Goal: Task Accomplishment & Management: Manage account settings

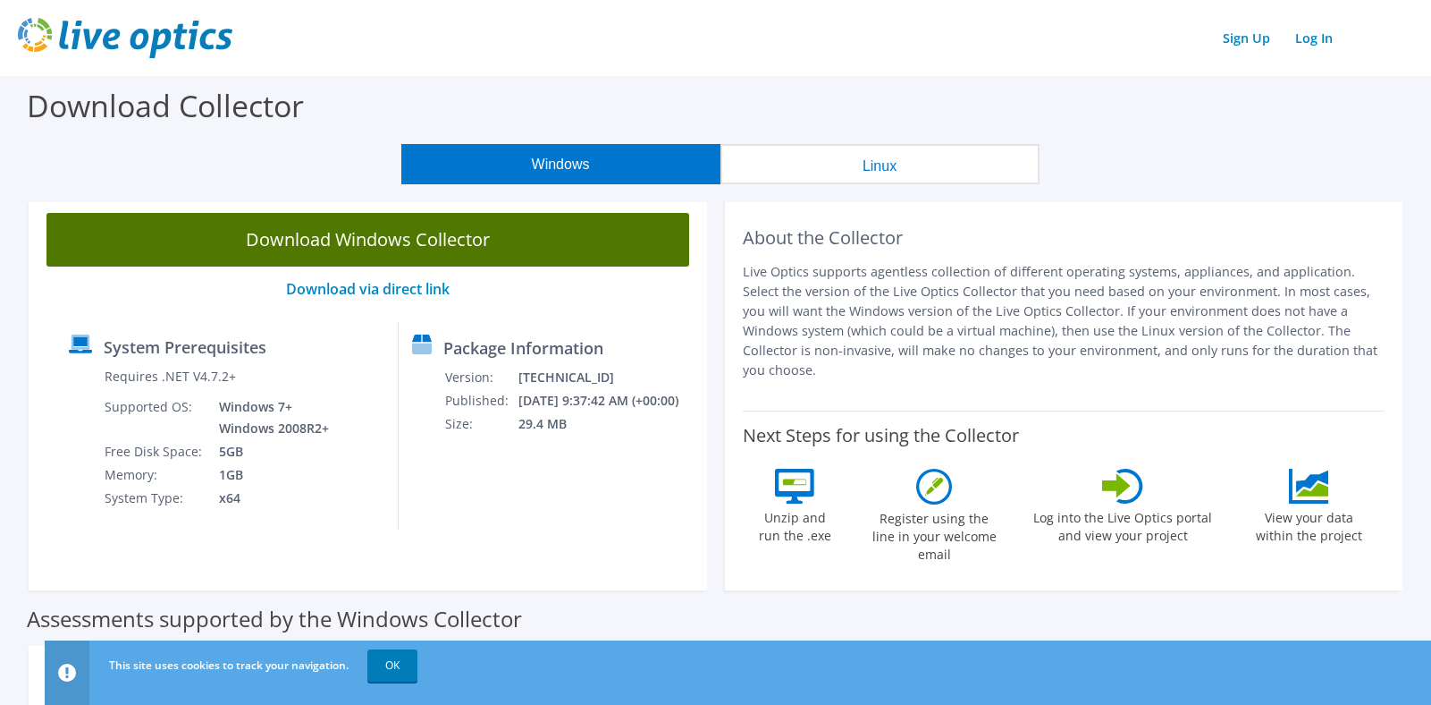
click at [420, 245] on link "Download Windows Collector" at bounding box center [367, 240] width 643 height 54
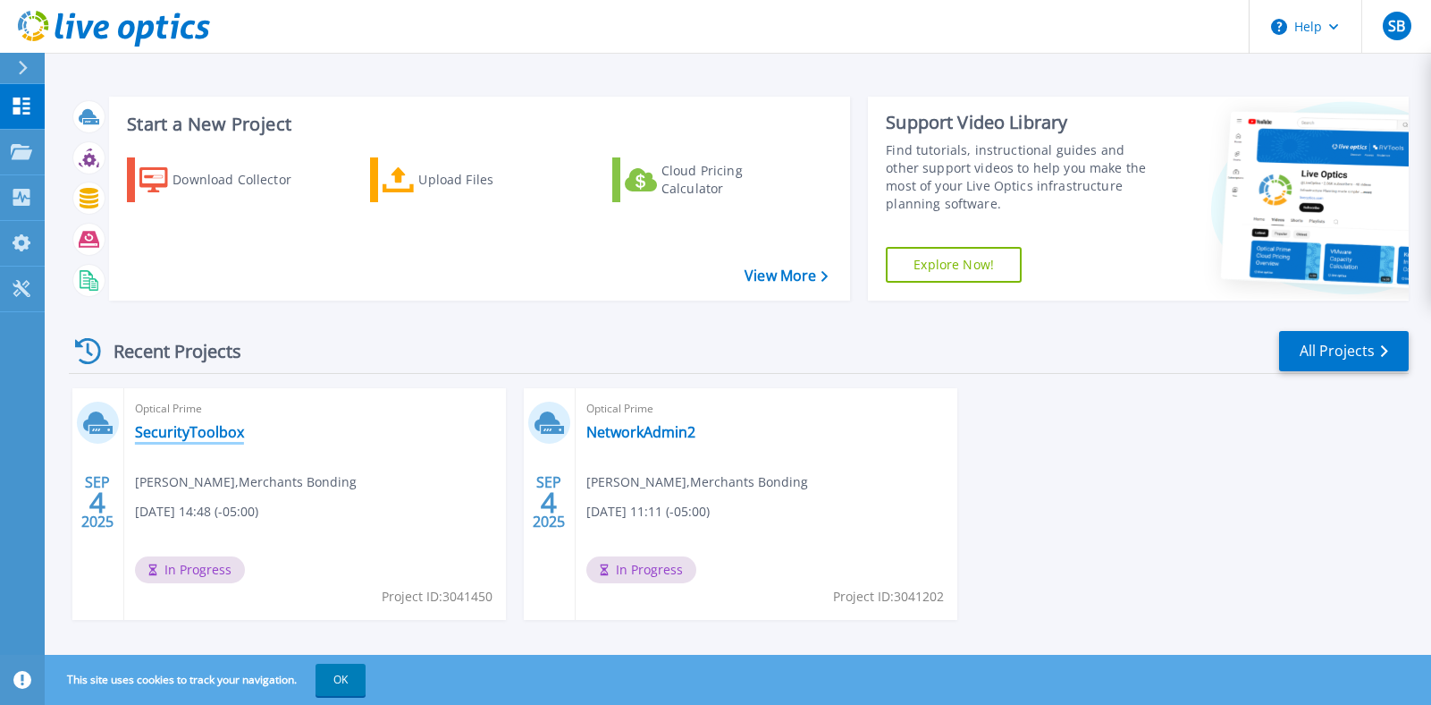
click at [211, 432] on link "SecurityToolbox" at bounding box center [189, 432] width 109 height 18
click at [633, 423] on link "NetworkAdmin2" at bounding box center [641, 432] width 109 height 18
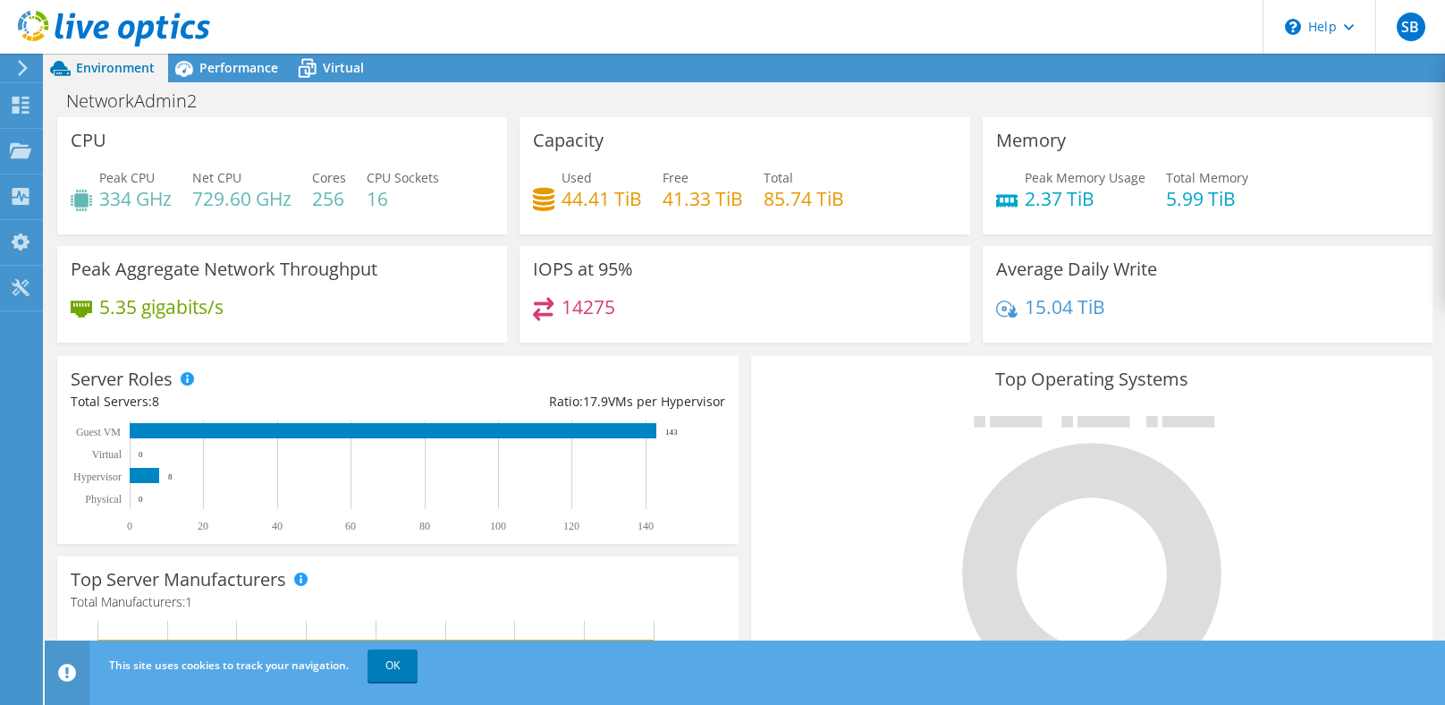
scroll to position [547, 0]
click at [205, 68] on span "Performance" at bounding box center [238, 67] width 79 height 17
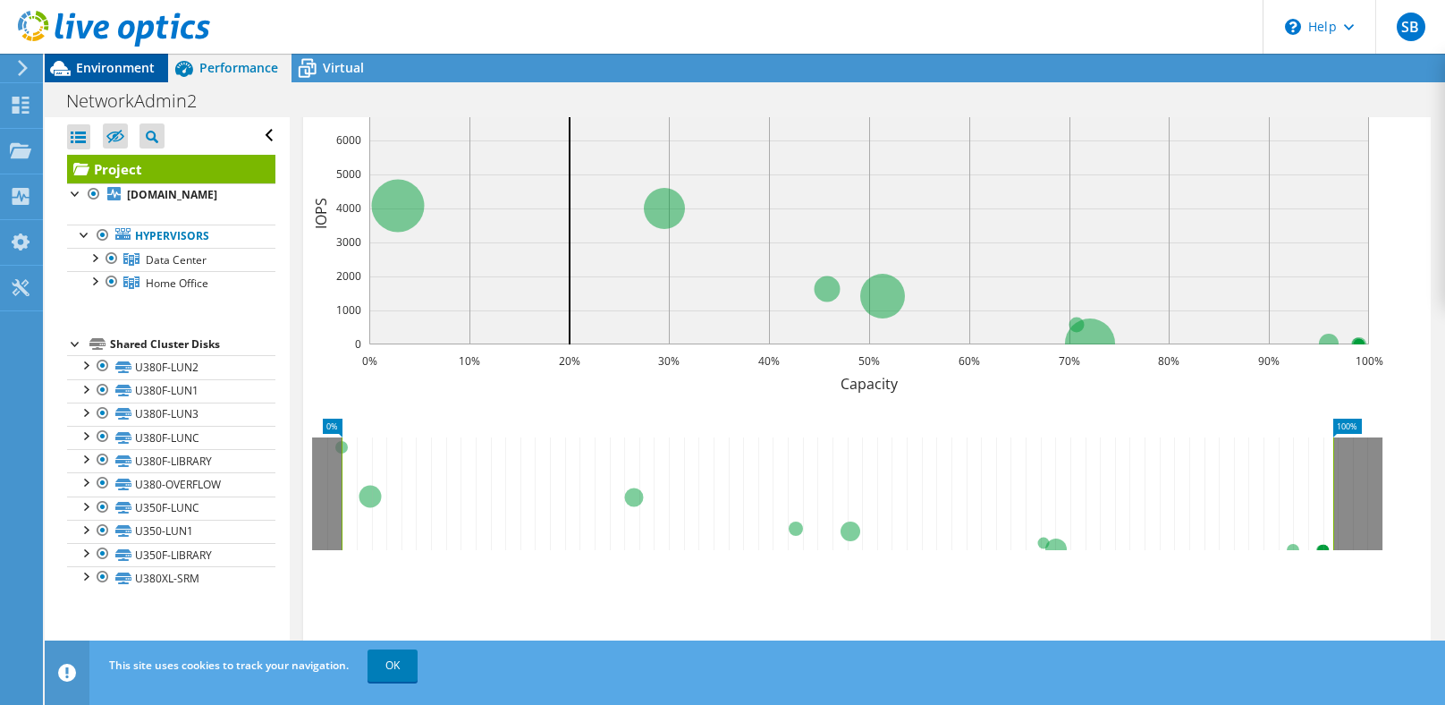
click at [110, 73] on span "Environment" at bounding box center [115, 67] width 79 height 17
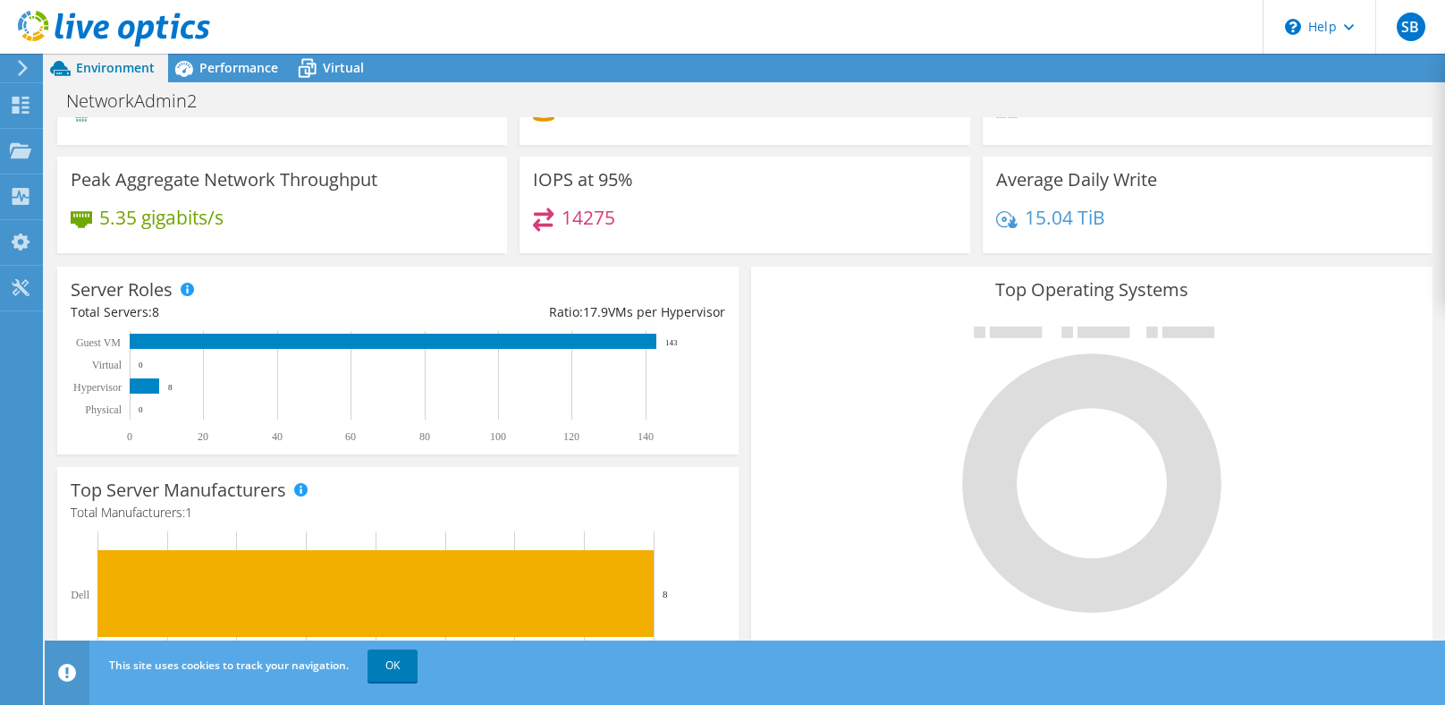
scroll to position [0, 0]
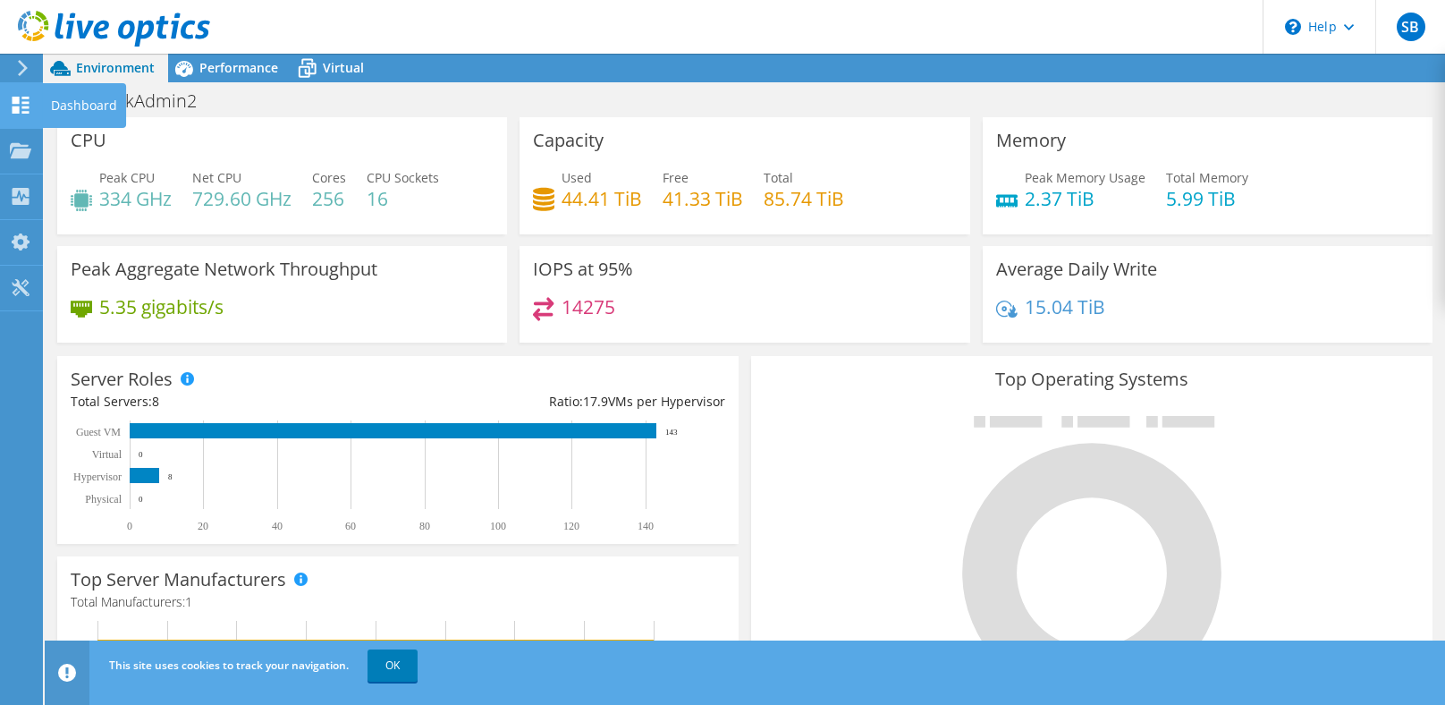
click at [79, 101] on div "Dashboard" at bounding box center [84, 105] width 84 height 45
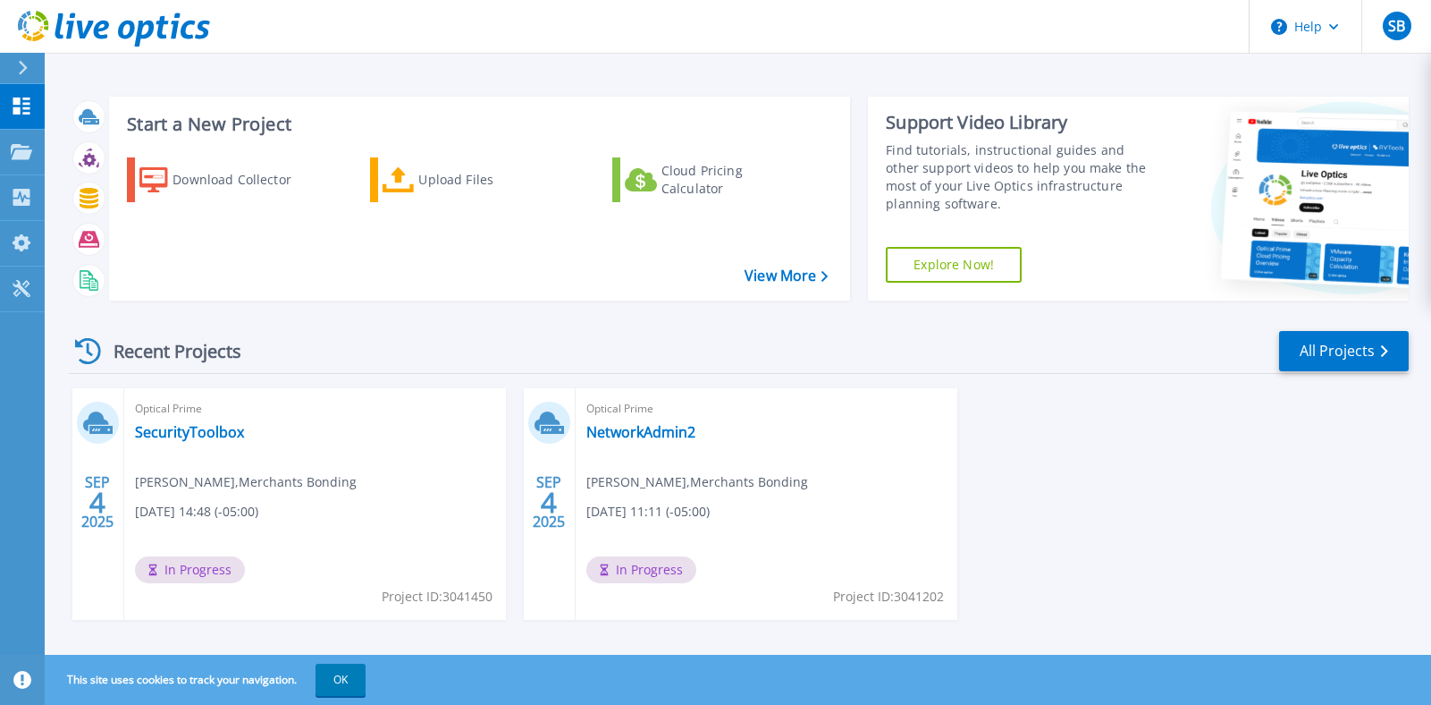
scroll to position [19, 0]
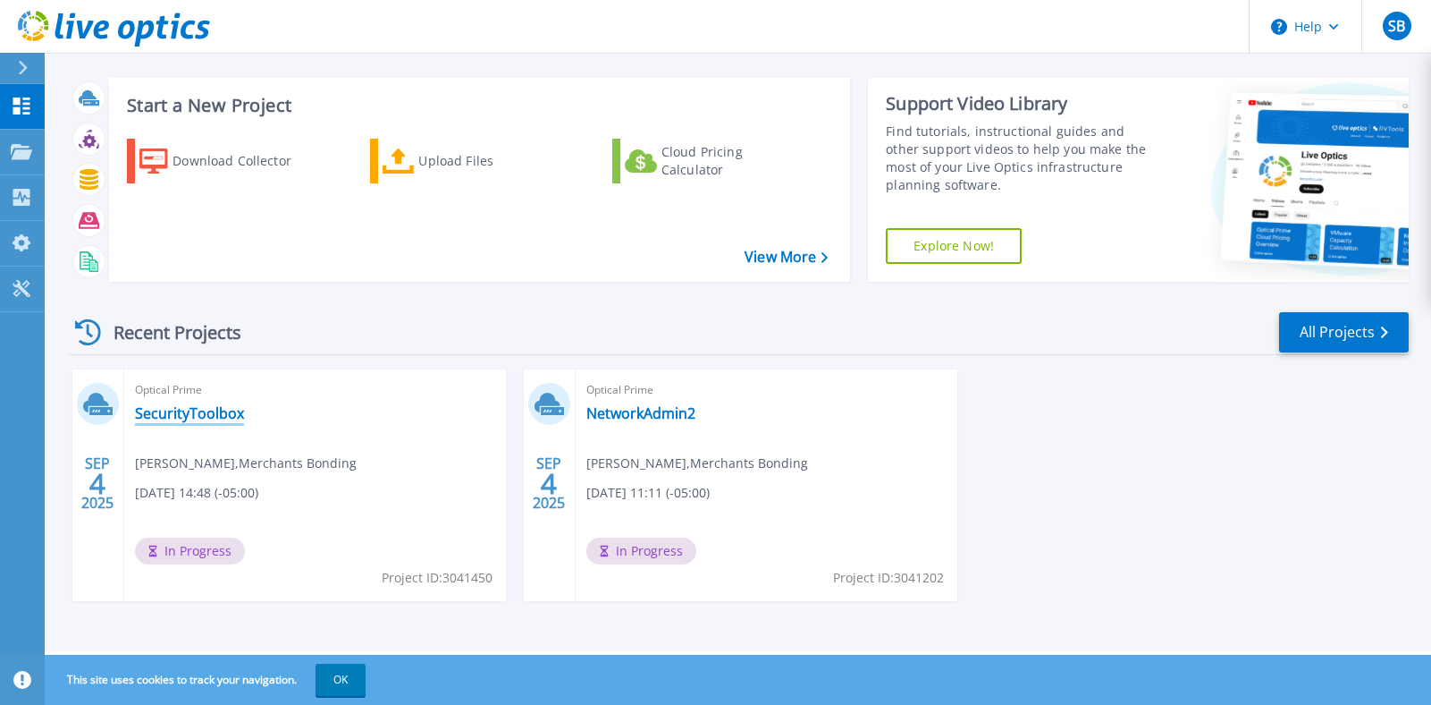
click at [197, 417] on link "SecurityToolbox" at bounding box center [189, 413] width 109 height 18
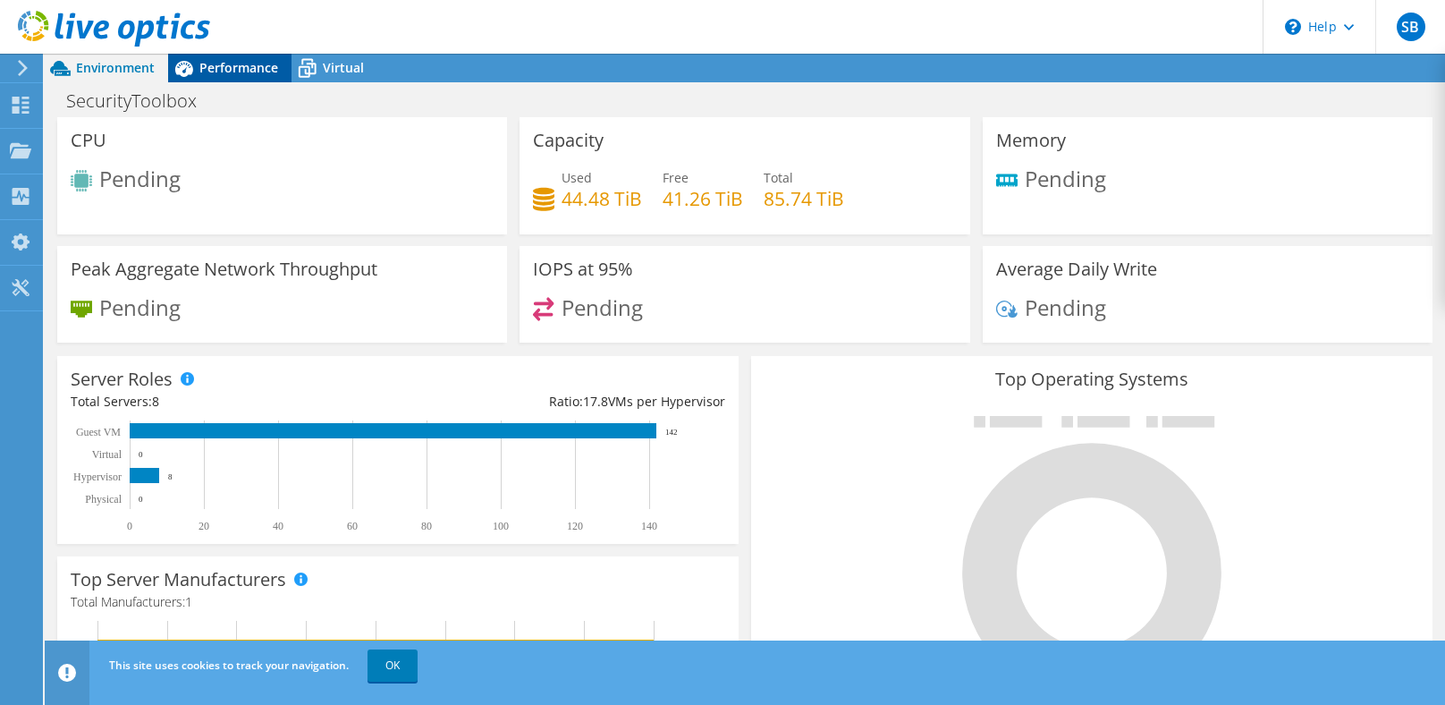
click at [270, 72] on span "Performance" at bounding box center [238, 67] width 79 height 17
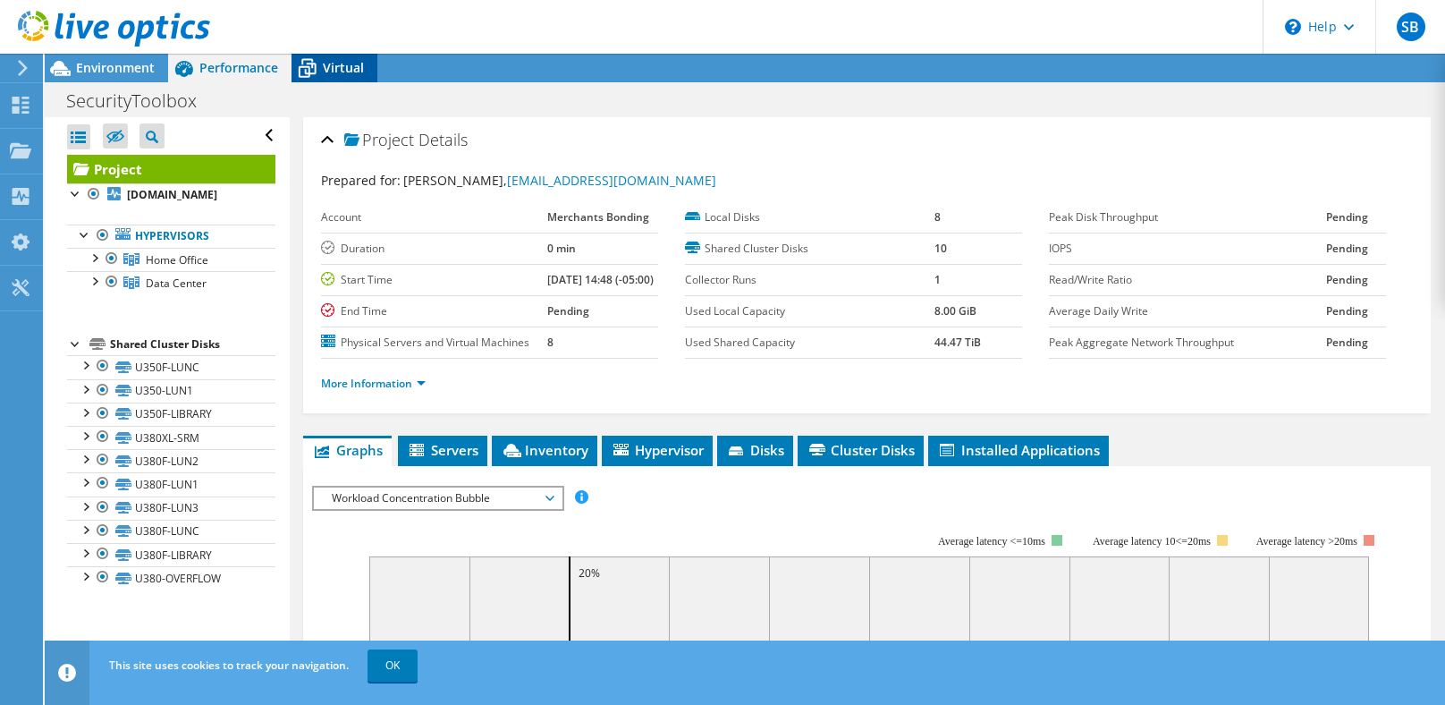
click at [343, 62] on span "Virtual" at bounding box center [343, 67] width 41 height 17
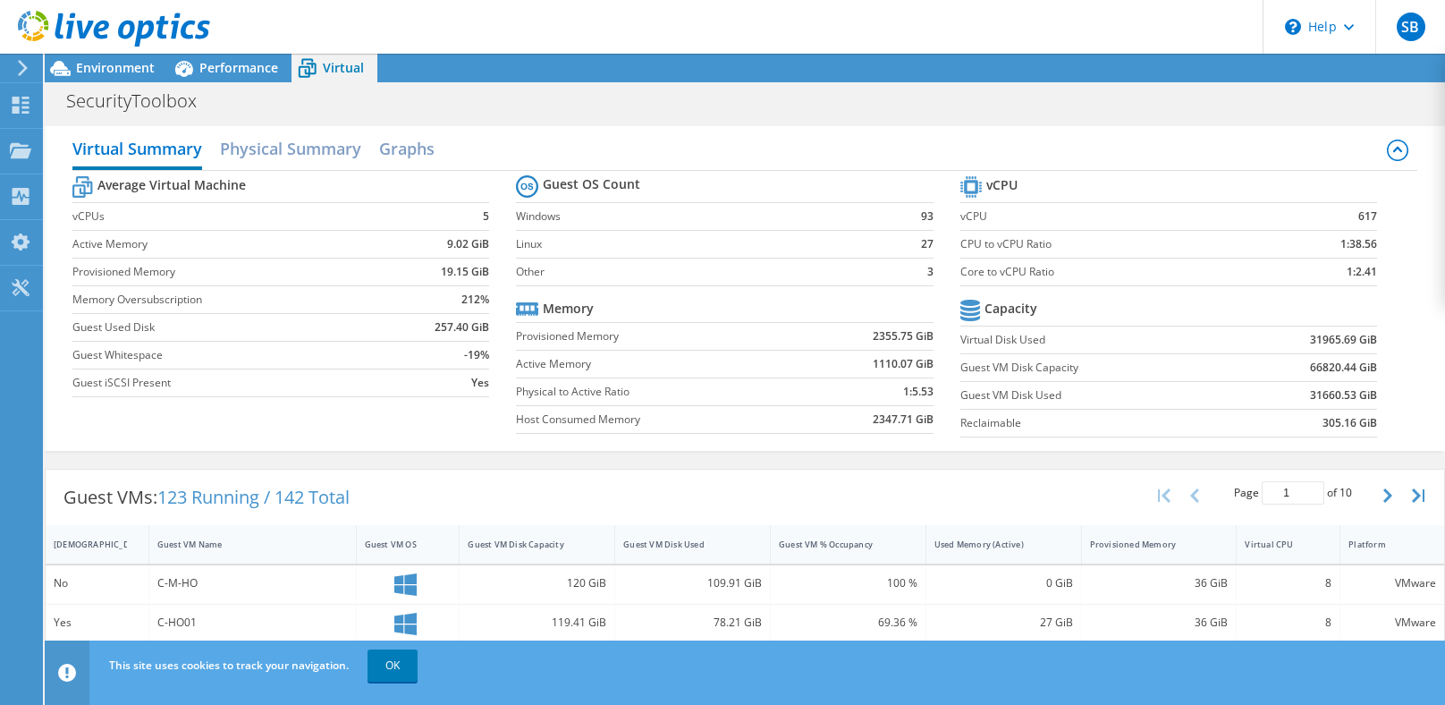
scroll to position [447, 0]
click at [139, 78] on div "Environment" at bounding box center [106, 68] width 123 height 29
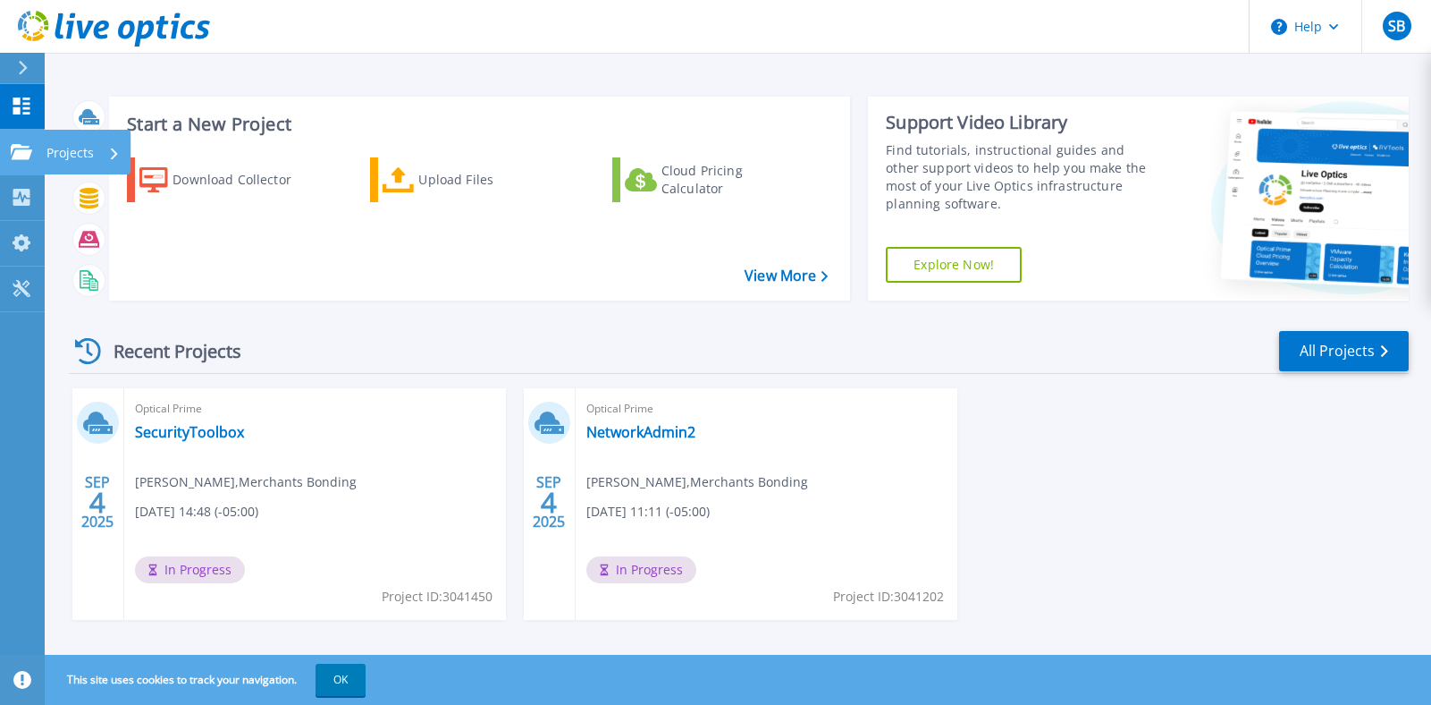
click at [21, 148] on icon at bounding box center [21, 151] width 21 height 15
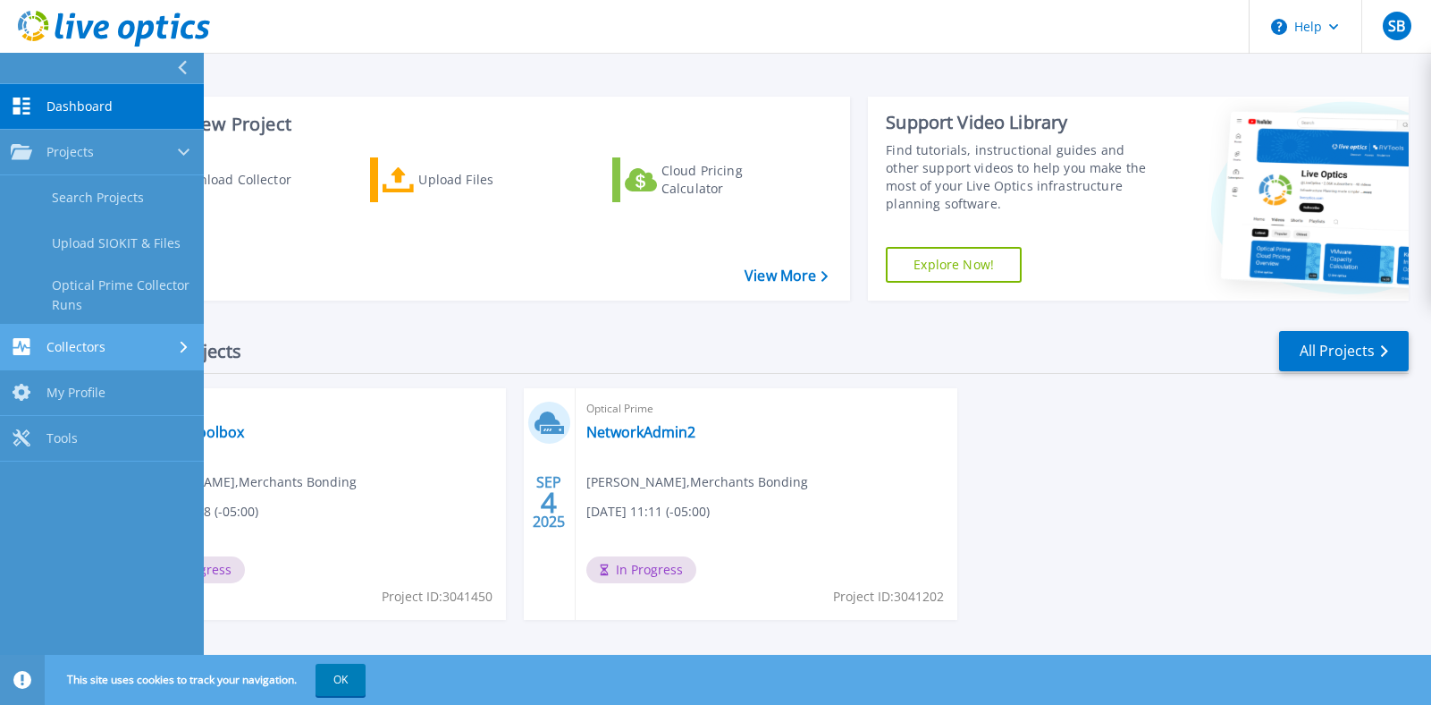
click at [64, 343] on span "Collectors" at bounding box center [75, 347] width 59 height 16
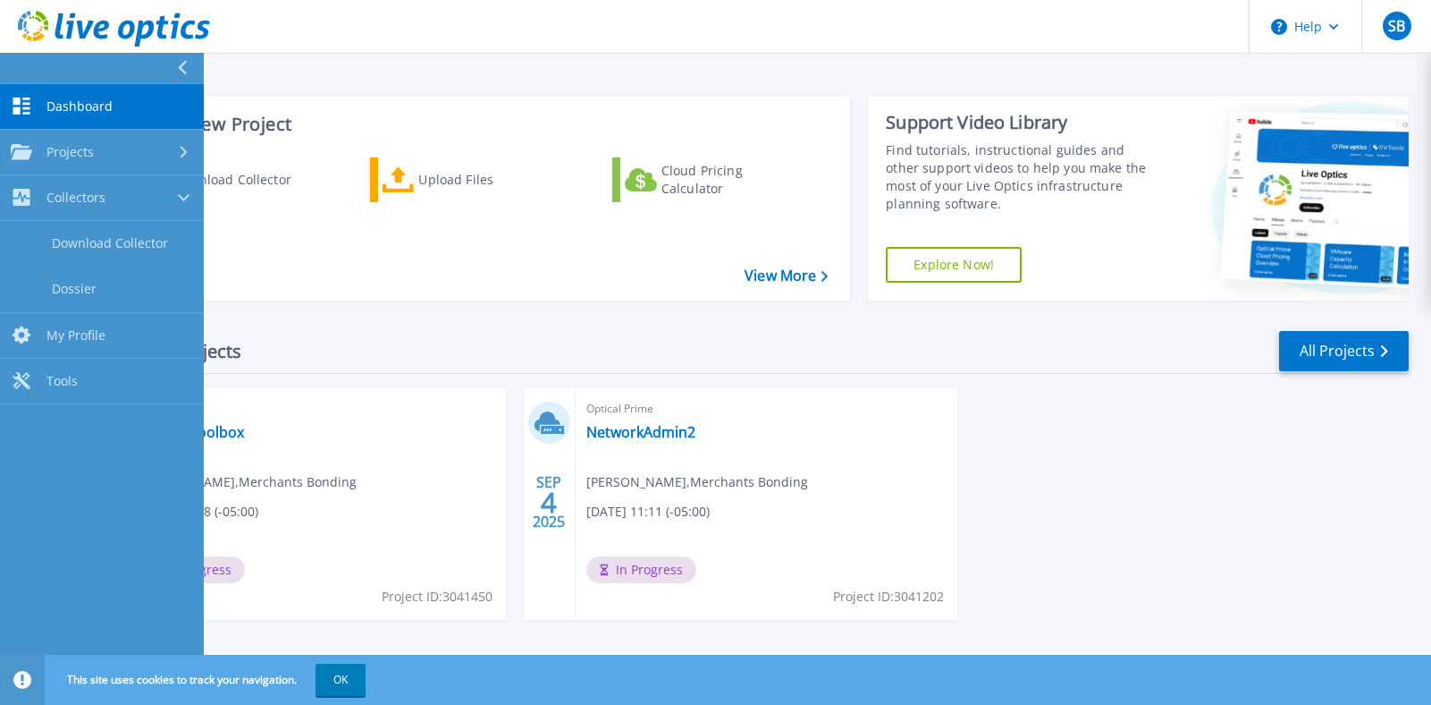
click at [58, 106] on span "Dashboard" at bounding box center [79, 106] width 66 height 16
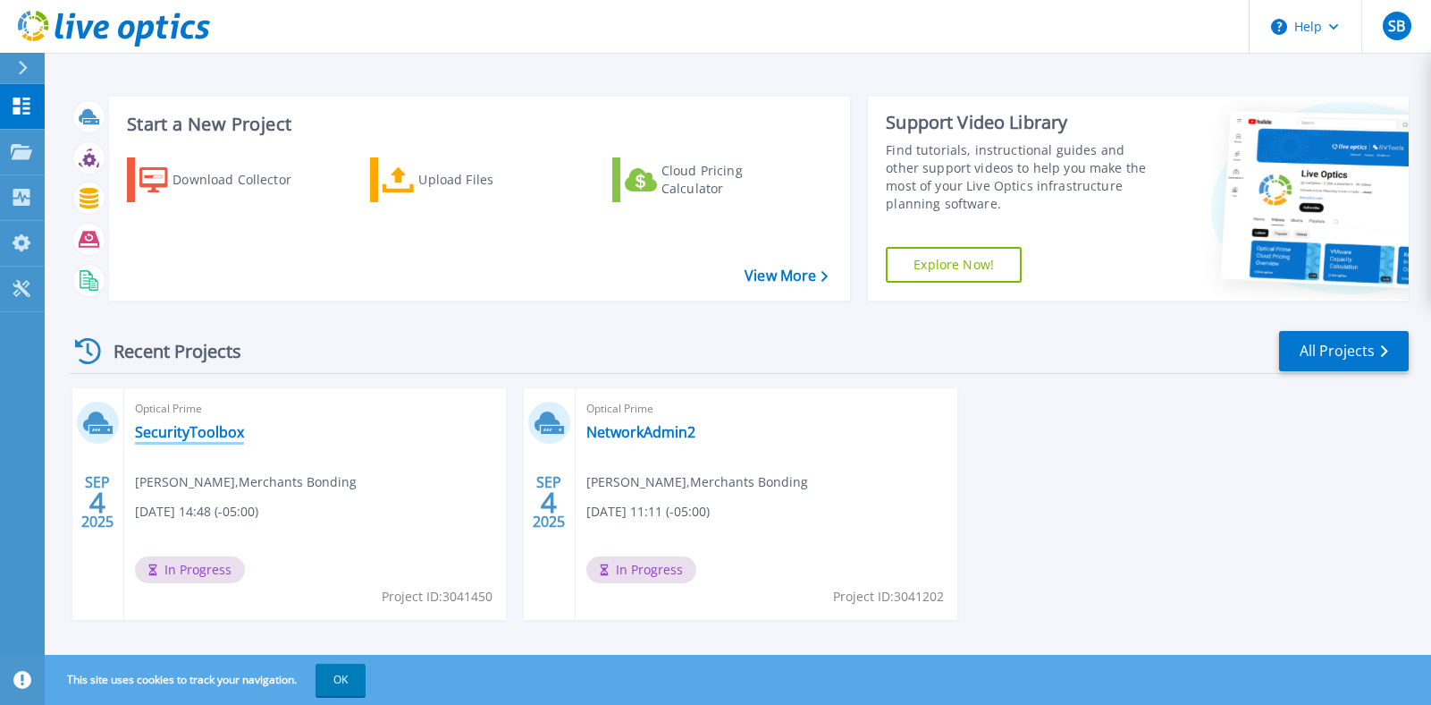
click at [219, 423] on link "SecurityToolbox" at bounding box center [189, 432] width 109 height 18
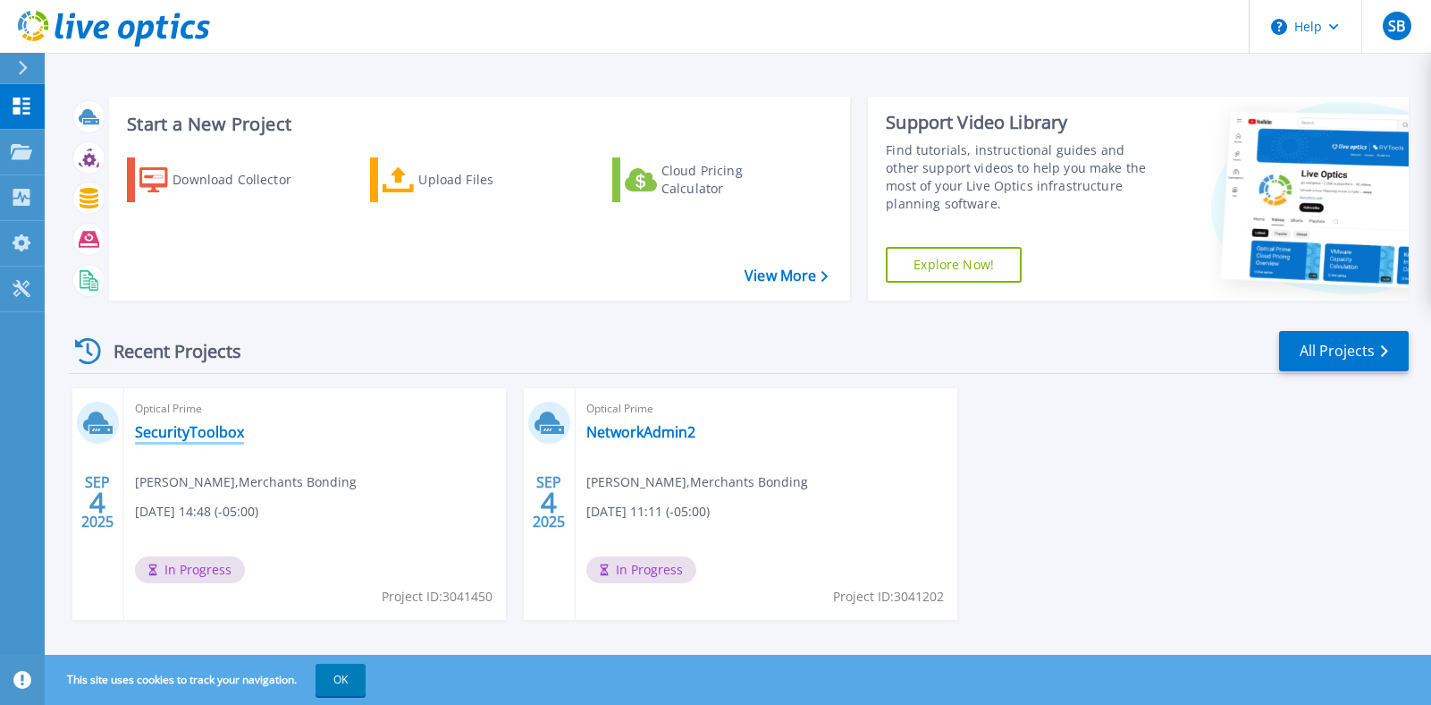
click at [161, 430] on link "SecurityToolbox" at bounding box center [189, 432] width 109 height 18
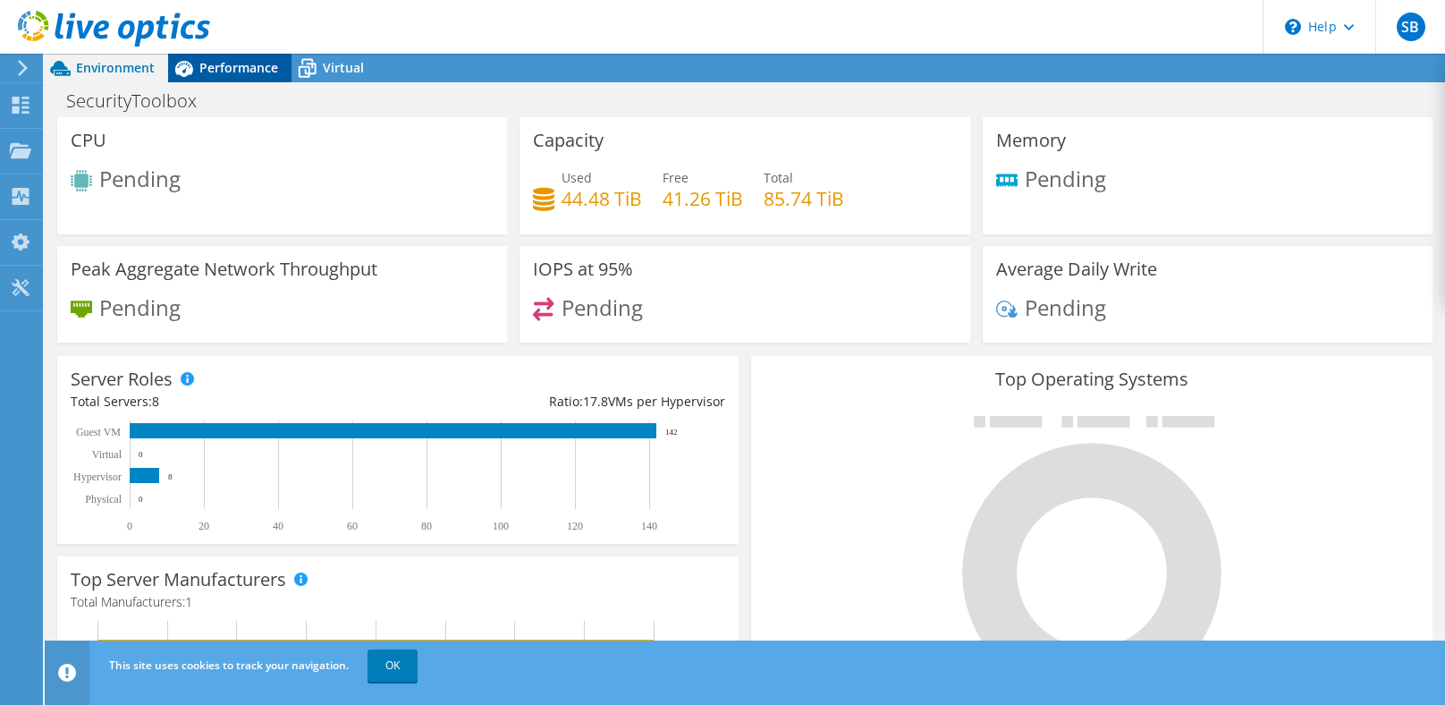
click at [228, 74] on span "Performance" at bounding box center [238, 67] width 79 height 17
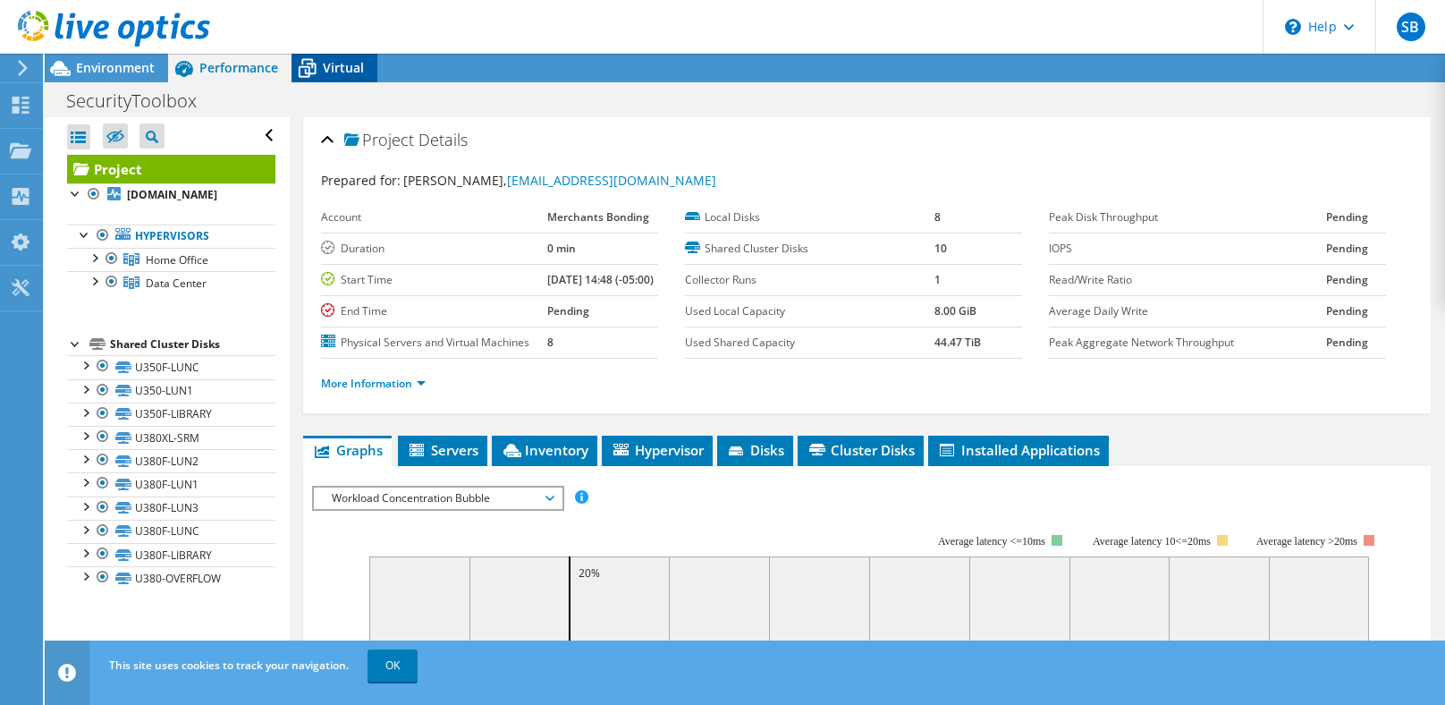
click at [334, 74] on span "Virtual" at bounding box center [343, 67] width 41 height 17
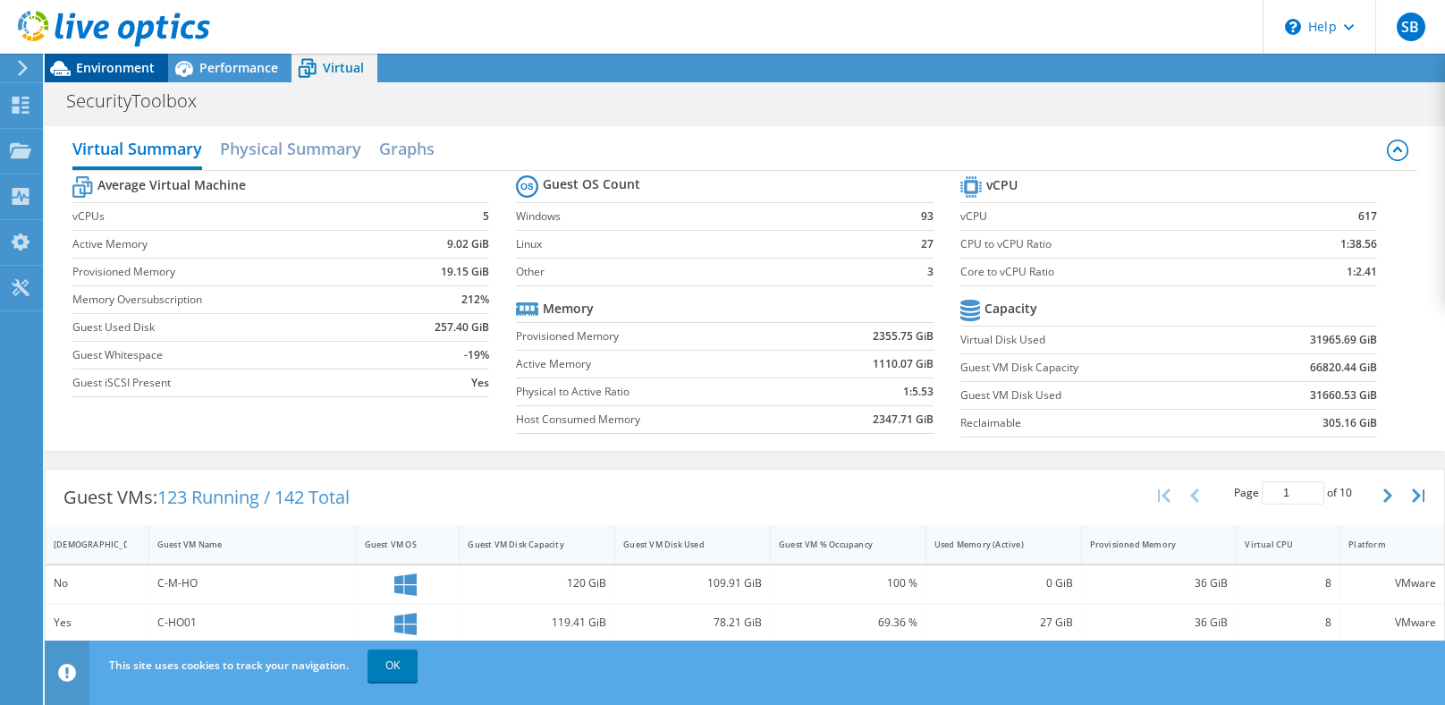
click at [118, 66] on span "Environment" at bounding box center [115, 67] width 79 height 17
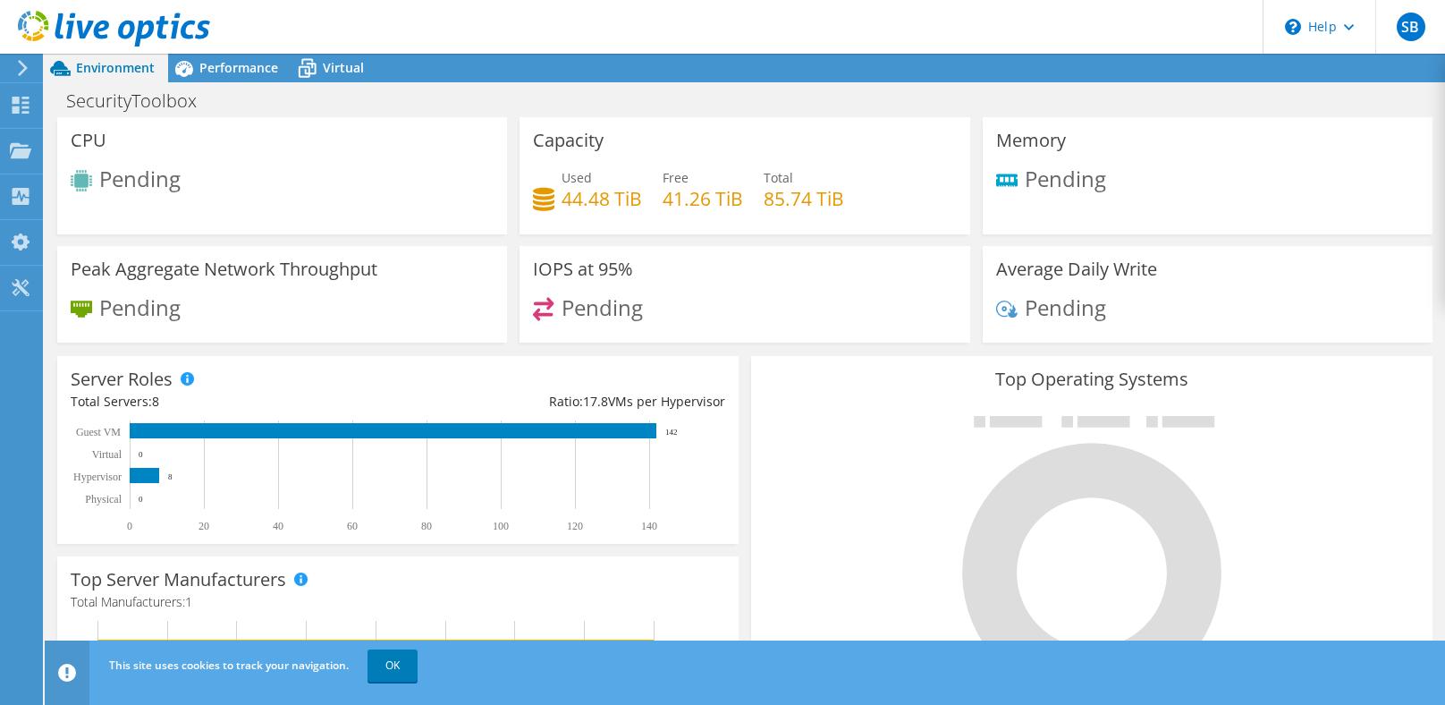
scroll to position [599, 0]
click at [403, 669] on link "OK" at bounding box center [392, 665] width 50 height 32
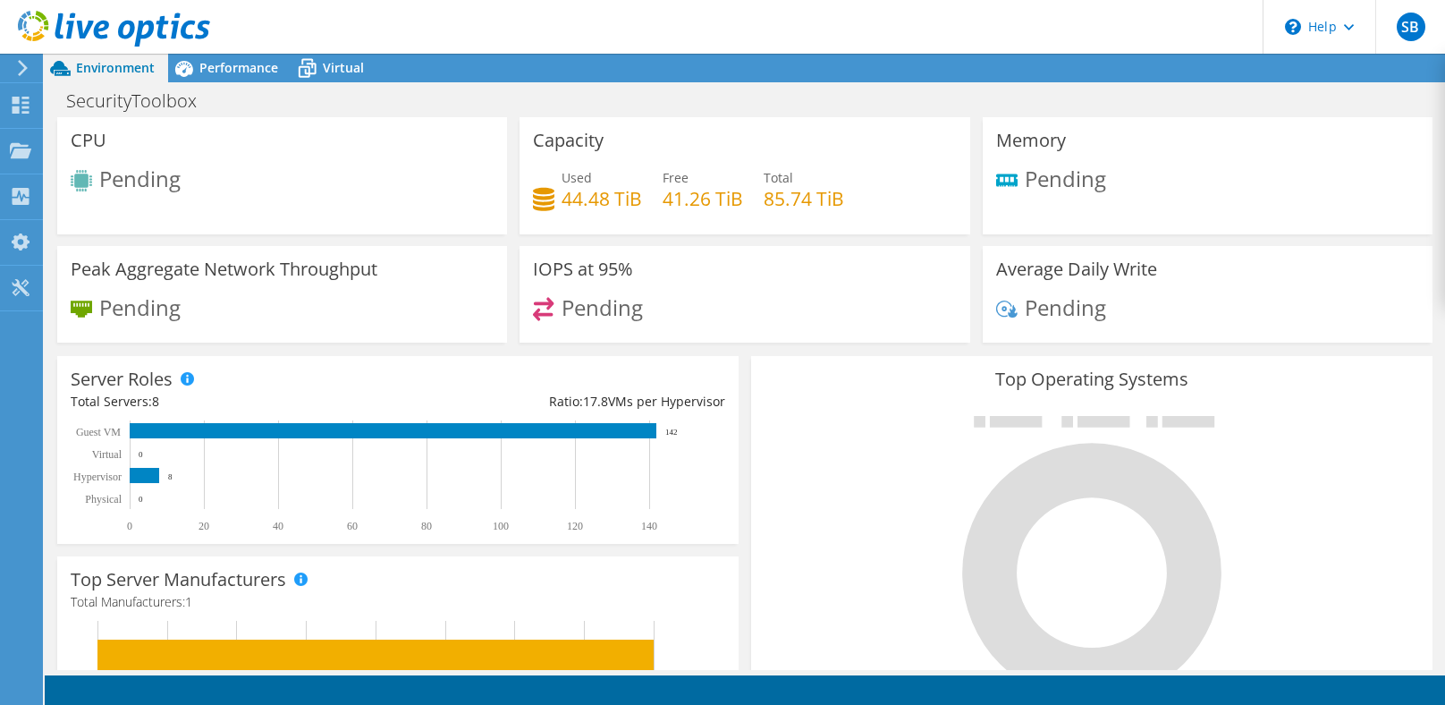
scroll to position [331, 0]
click at [17, 146] on use at bounding box center [20, 149] width 21 height 15
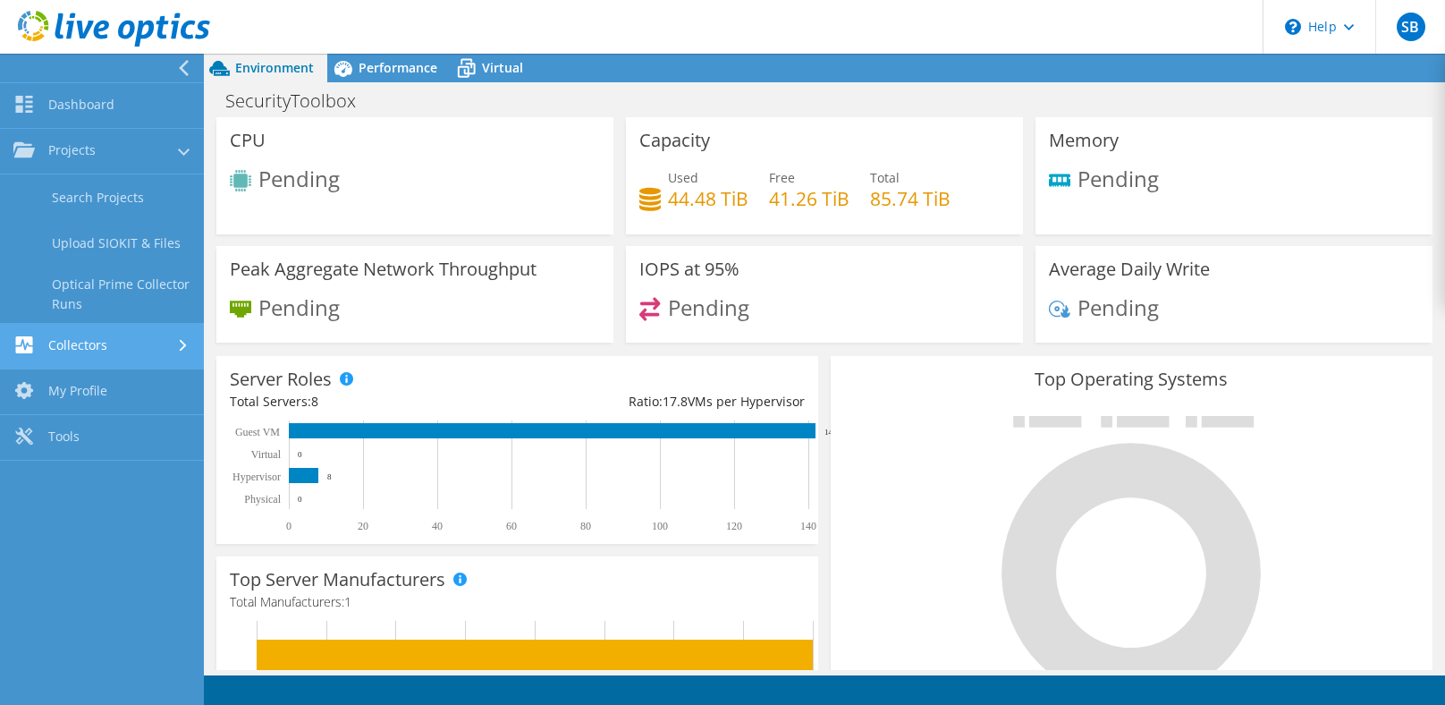
click at [99, 342] on link "Collectors" at bounding box center [102, 347] width 204 height 46
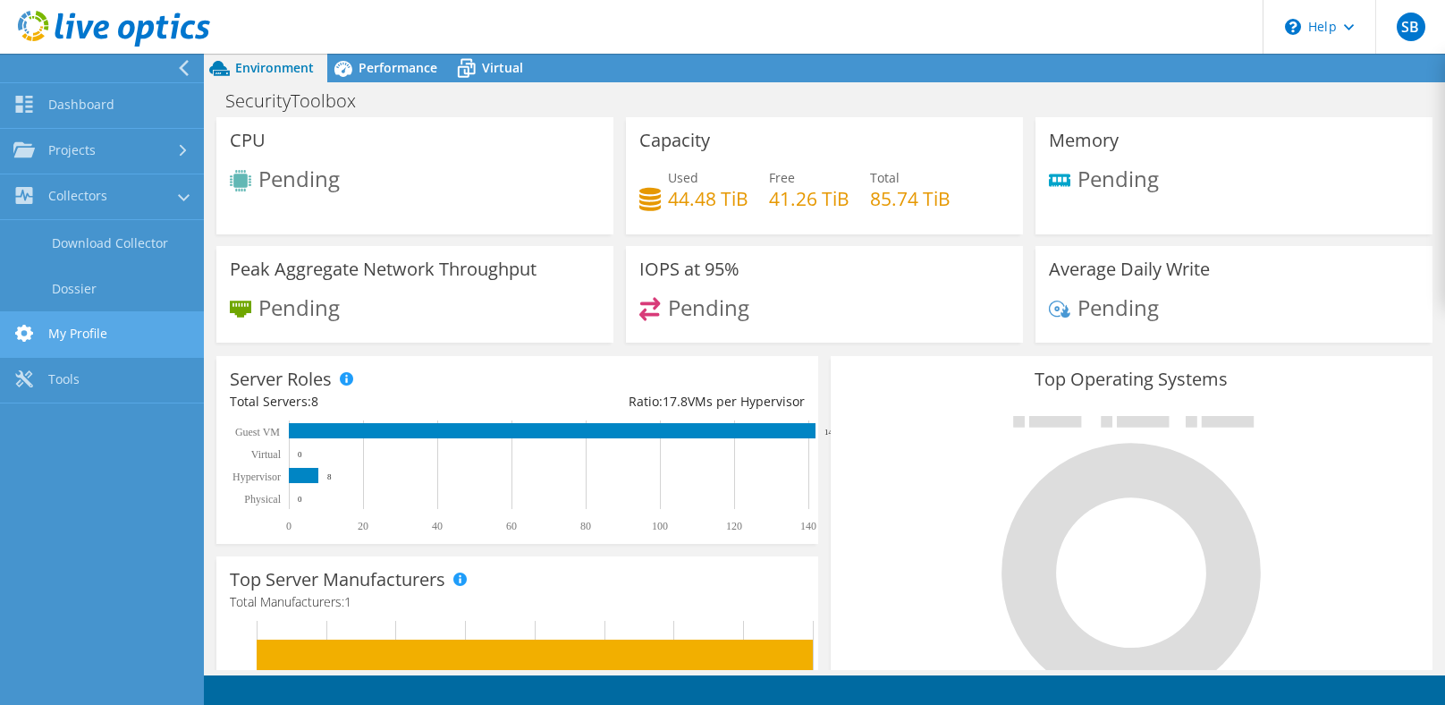
click at [79, 331] on link "My Profile" at bounding box center [102, 335] width 204 height 46
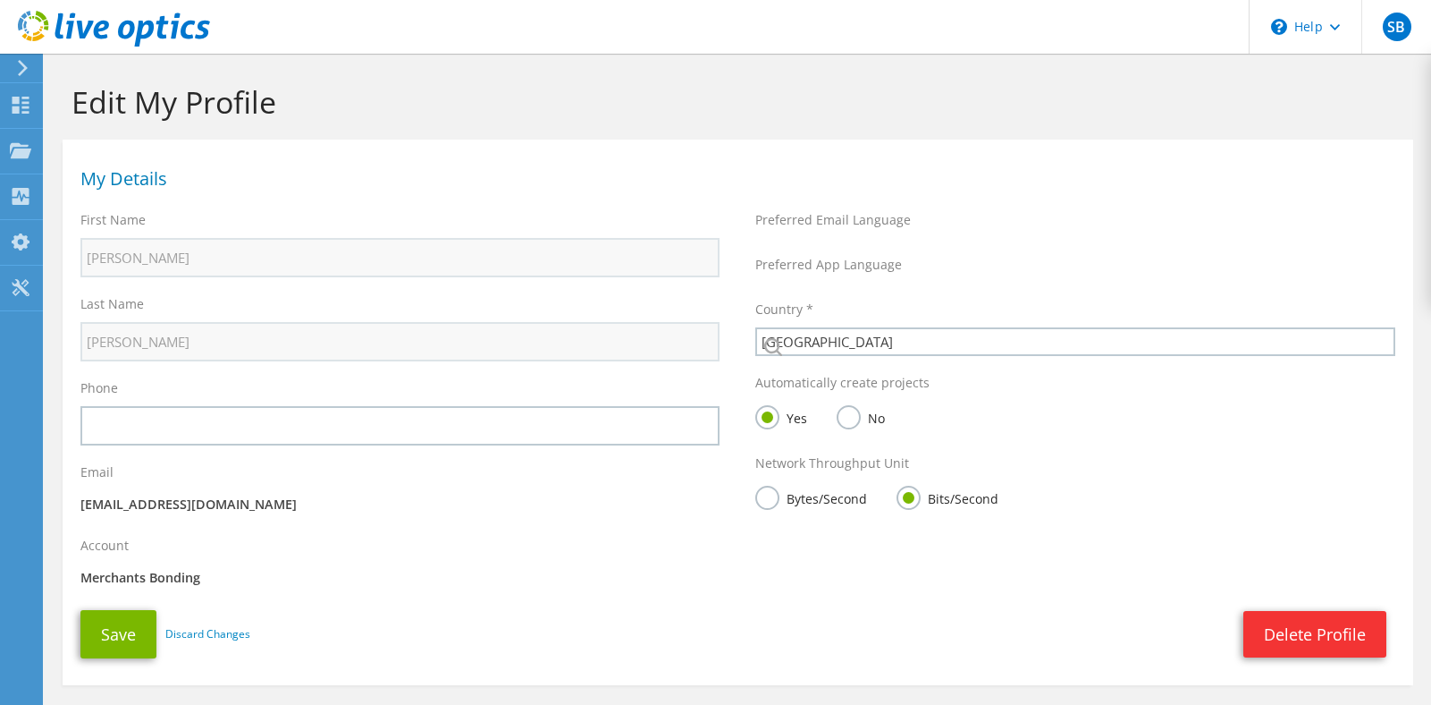
select select "224"
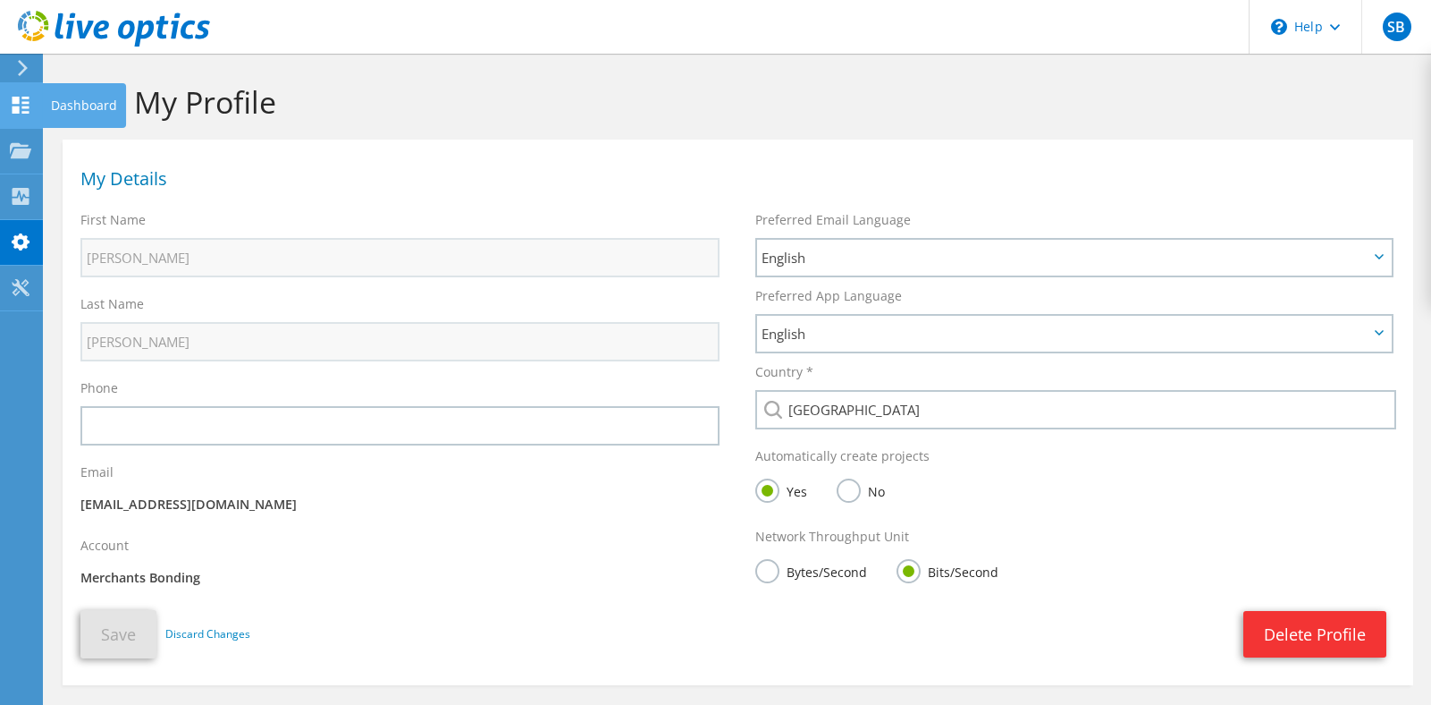
click at [19, 104] on icon at bounding box center [20, 105] width 21 height 17
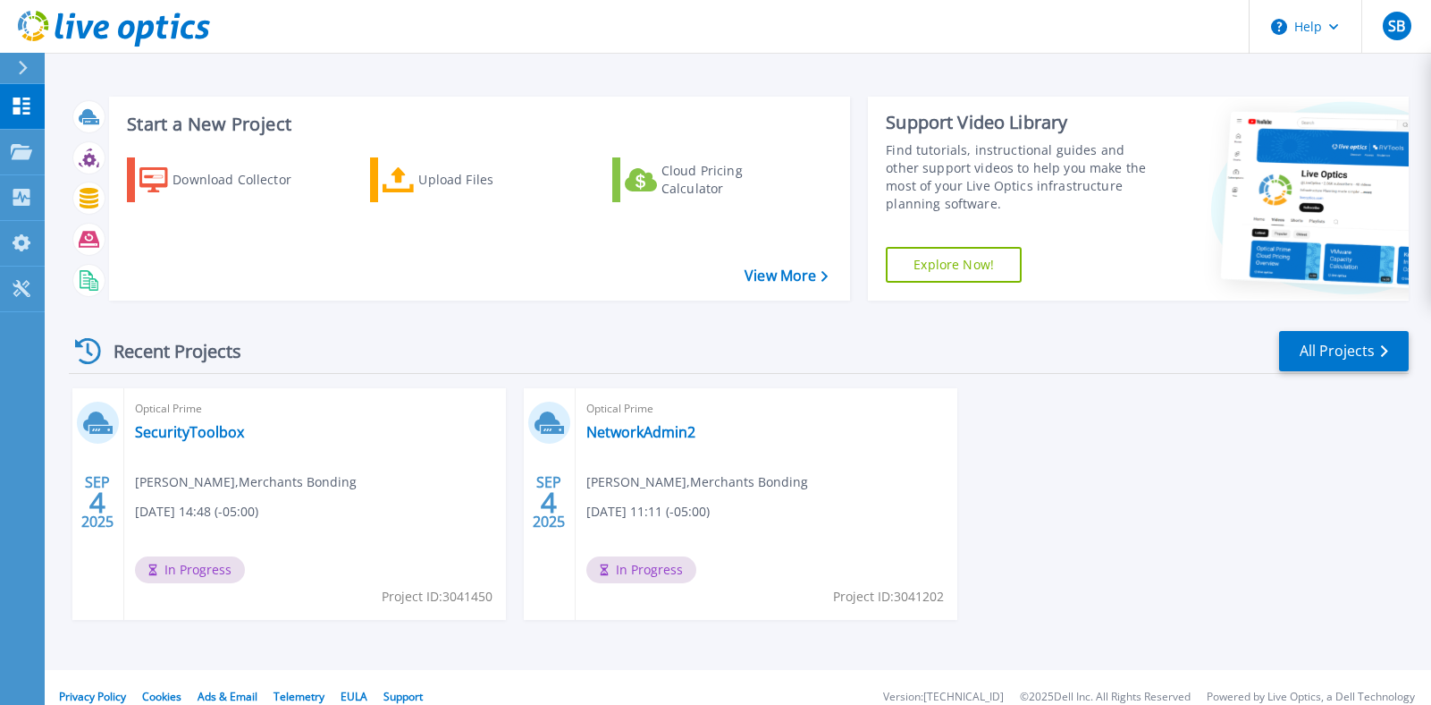
click at [23, 72] on icon at bounding box center [23, 68] width 10 height 14
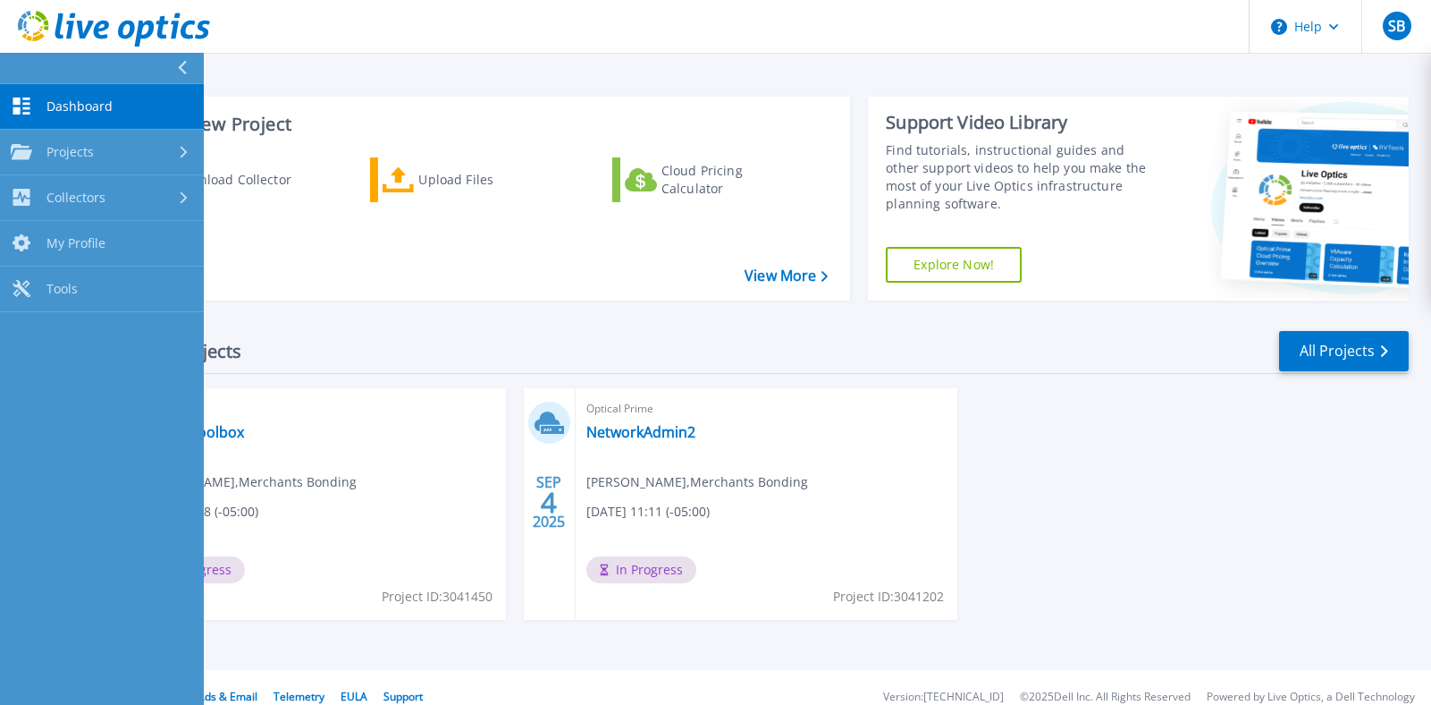
click at [168, 60] on button at bounding box center [102, 68] width 204 height 31
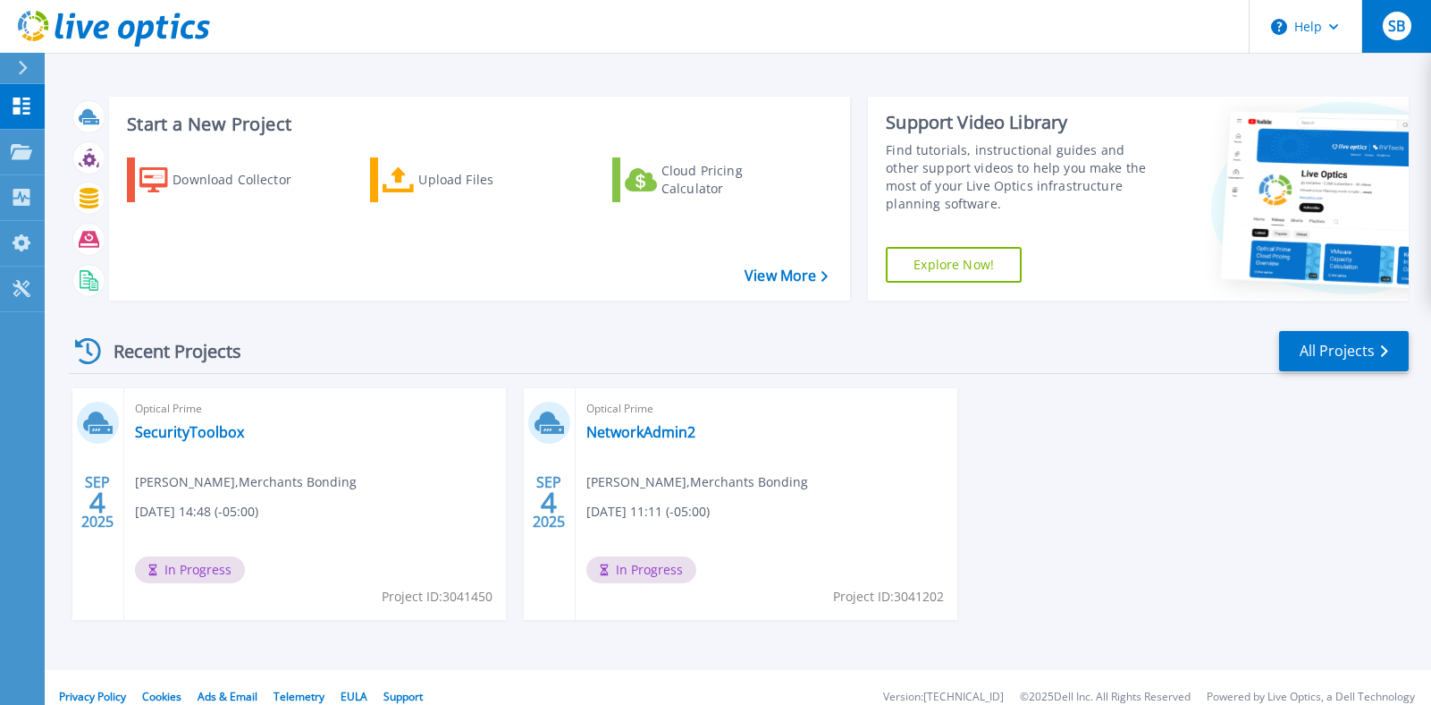
click at [1399, 33] on span "SB" at bounding box center [1396, 26] width 17 height 14
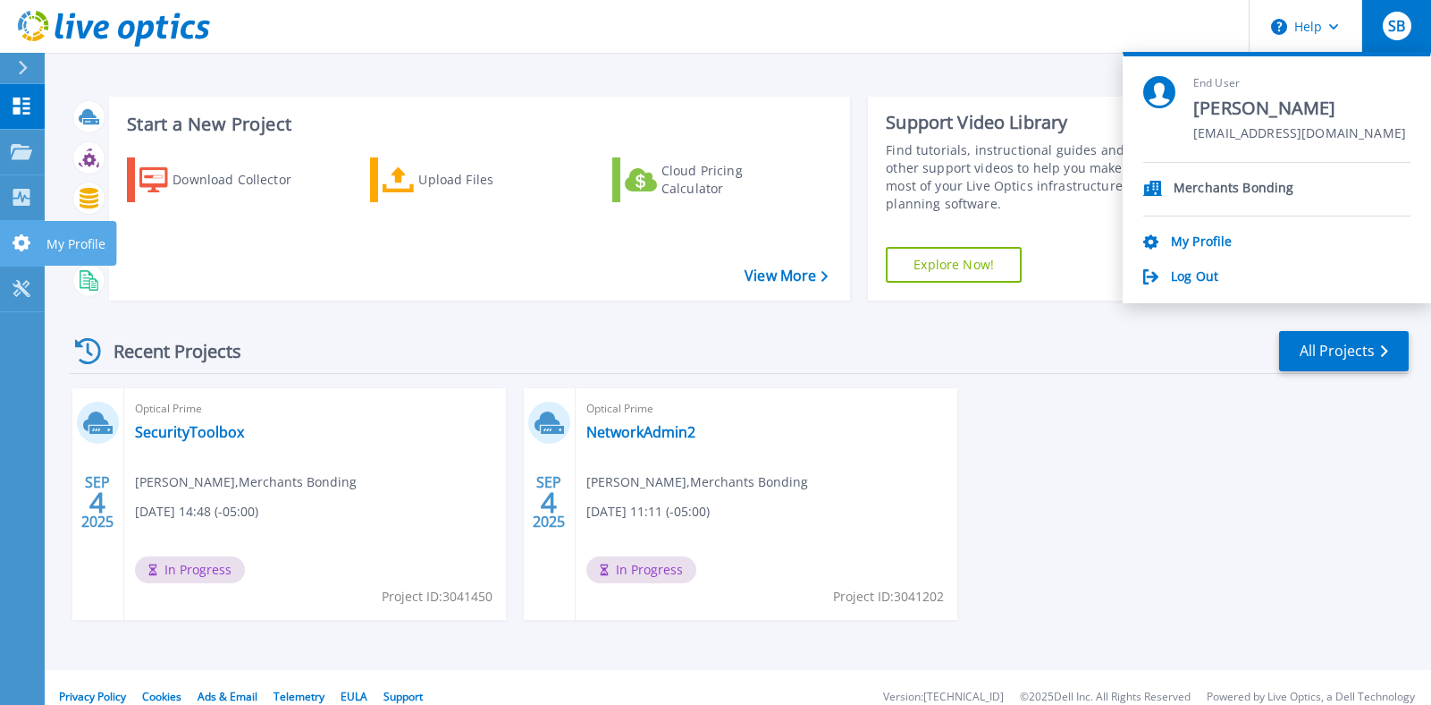
click at [30, 250] on icon at bounding box center [21, 242] width 21 height 17
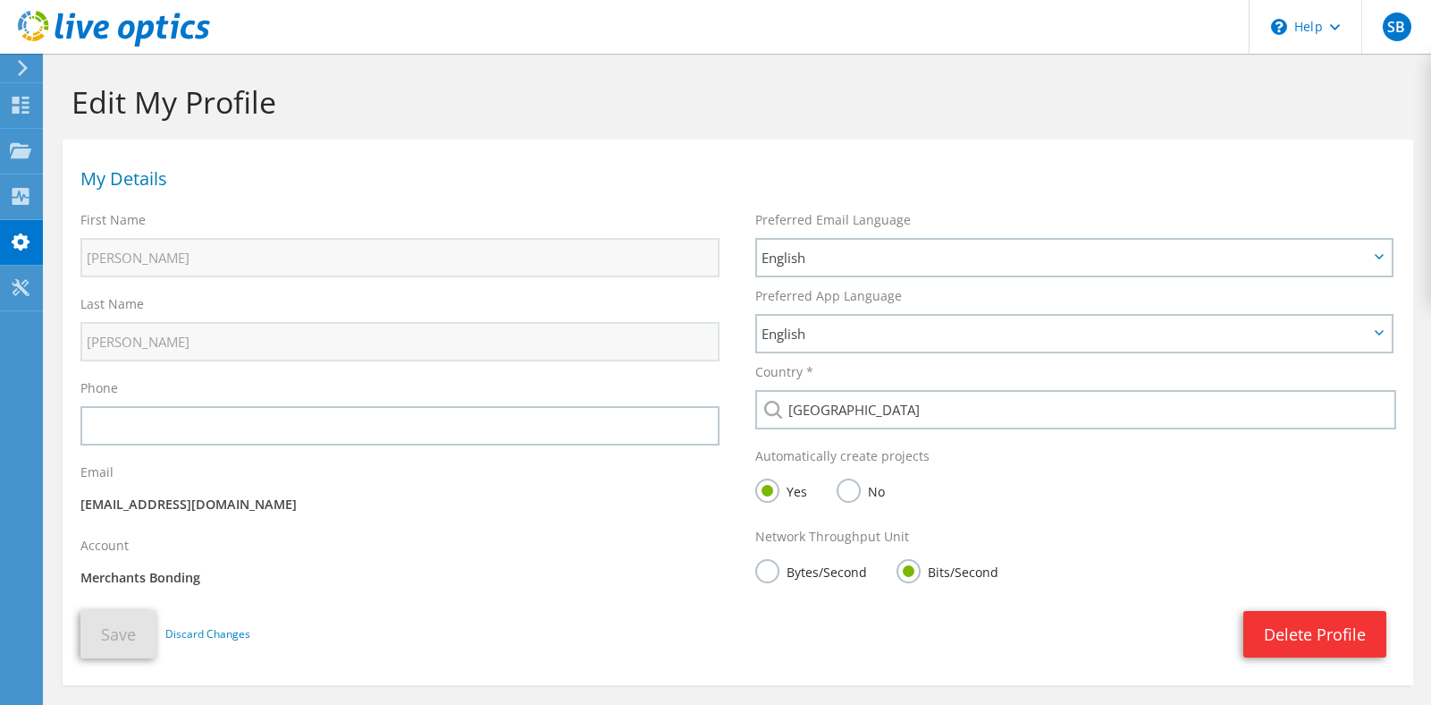
scroll to position [88, 0]
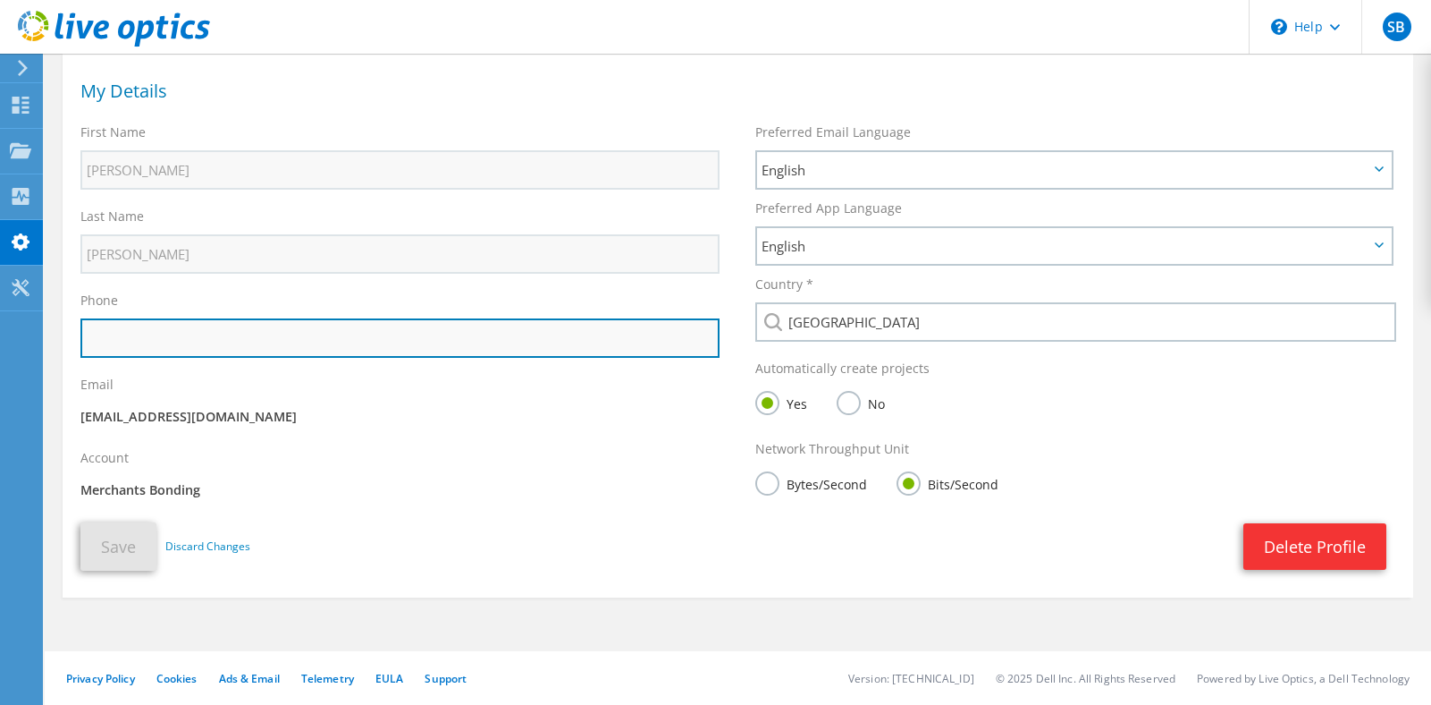
click at [435, 346] on input "text" at bounding box center [399, 337] width 639 height 39
type input "5"
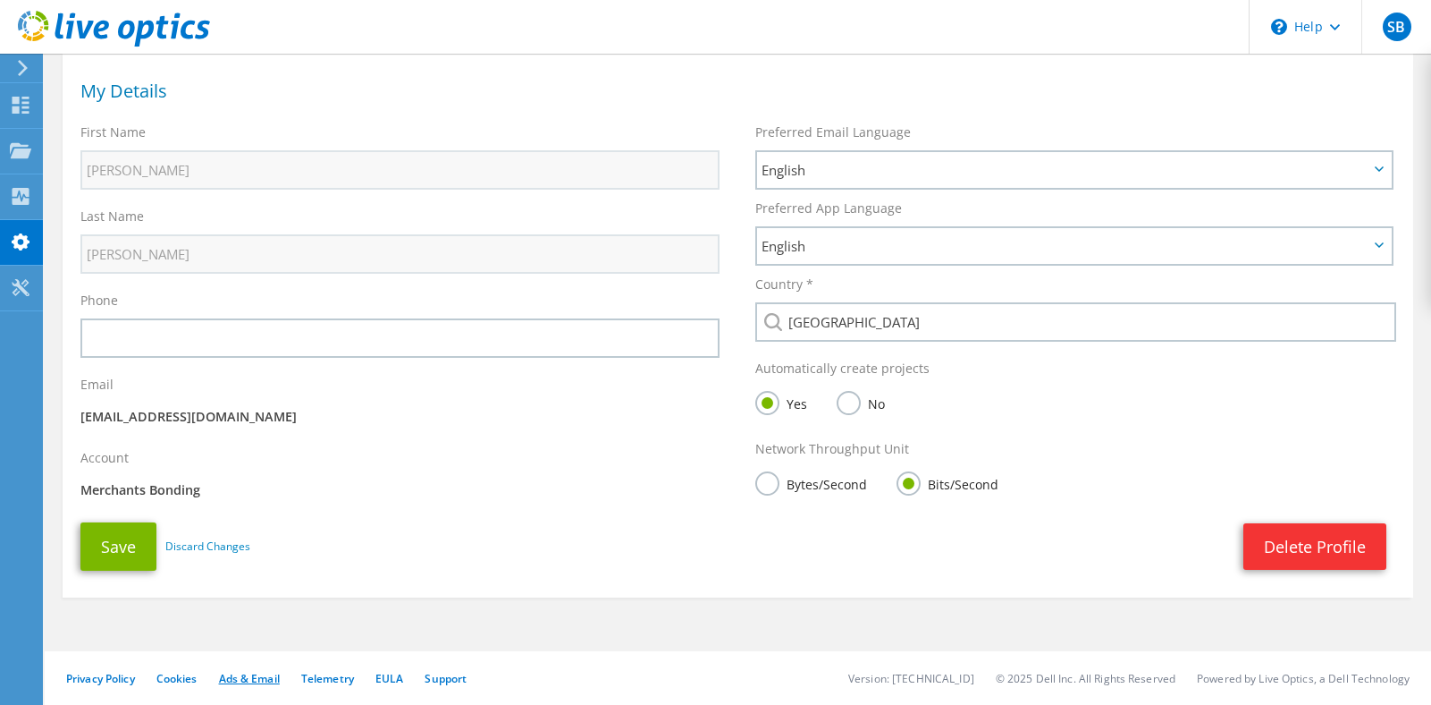
click at [250, 672] on link "Ads & Email" at bounding box center [249, 678] width 61 height 15
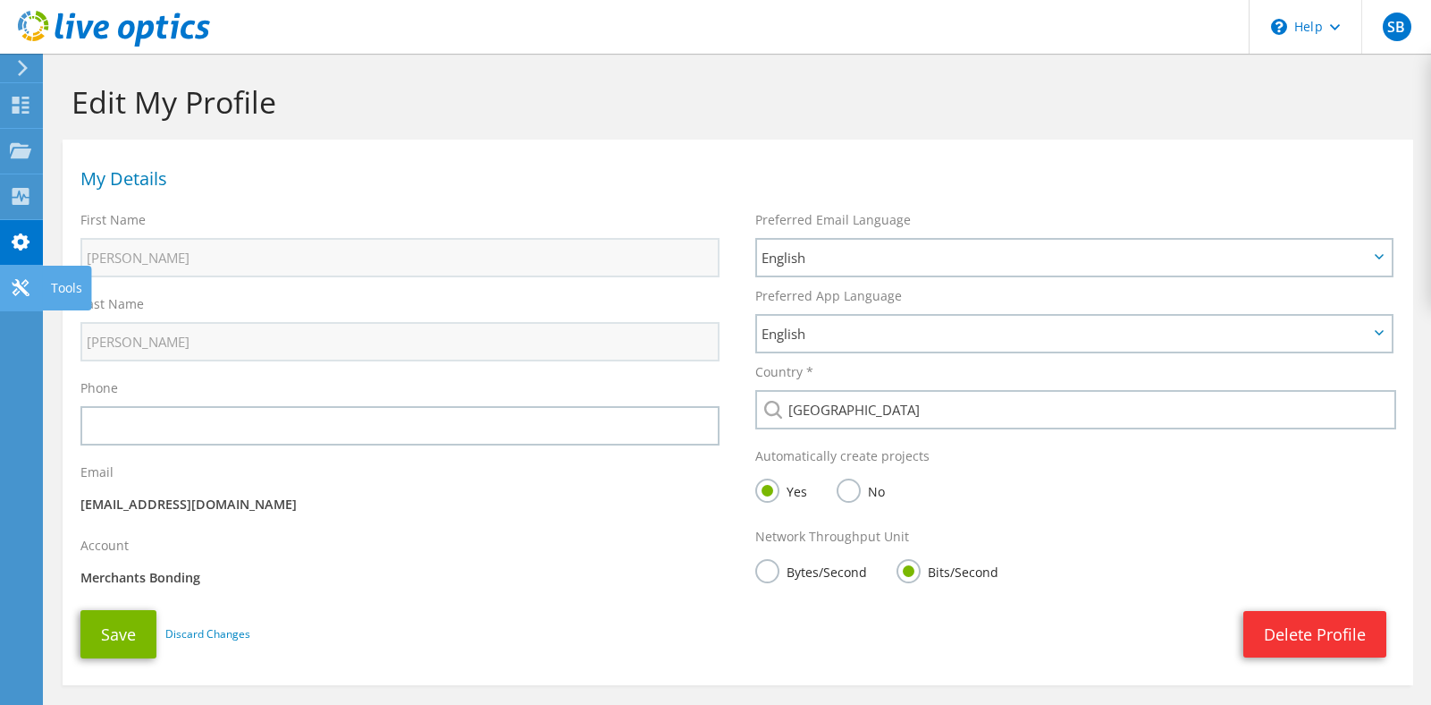
click at [13, 292] on use at bounding box center [20, 287] width 17 height 17
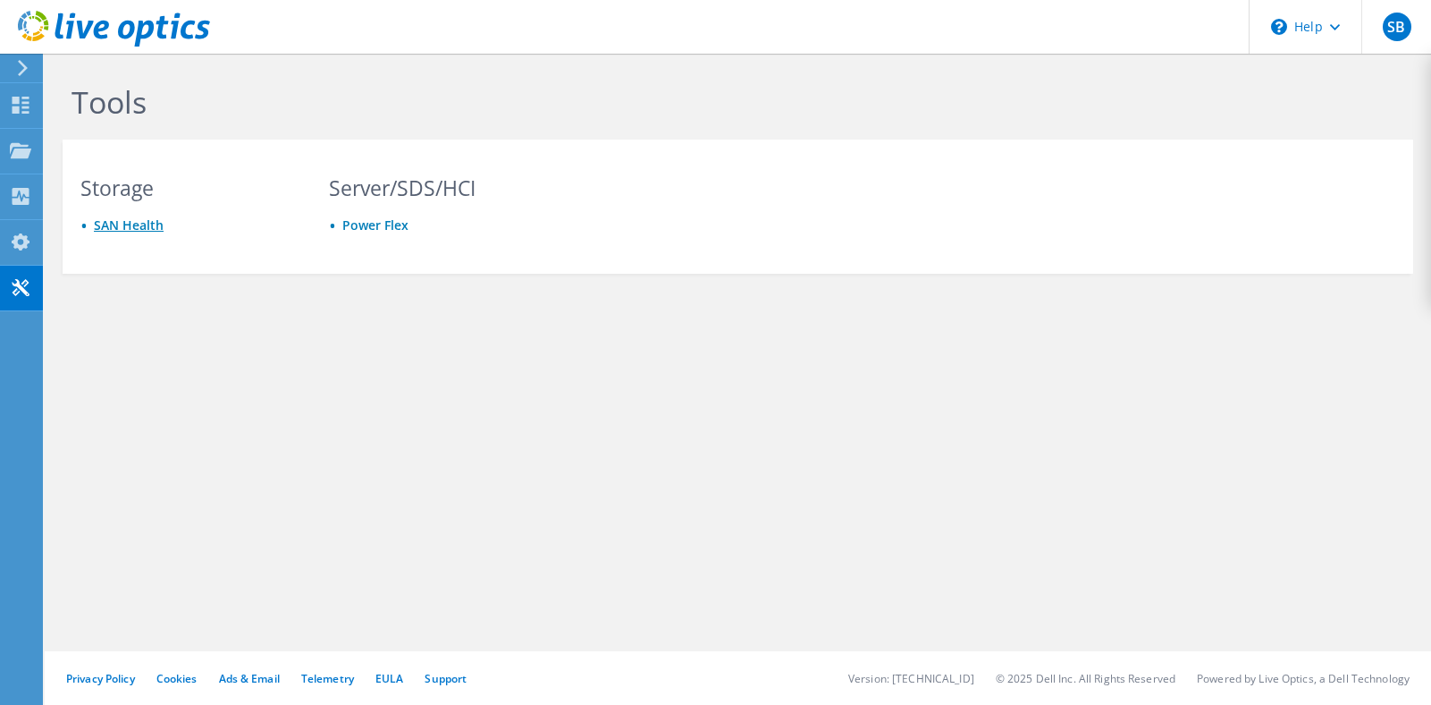
click at [117, 226] on link "SAN Health" at bounding box center [129, 224] width 70 height 17
